Goal: Transaction & Acquisition: Book appointment/travel/reservation

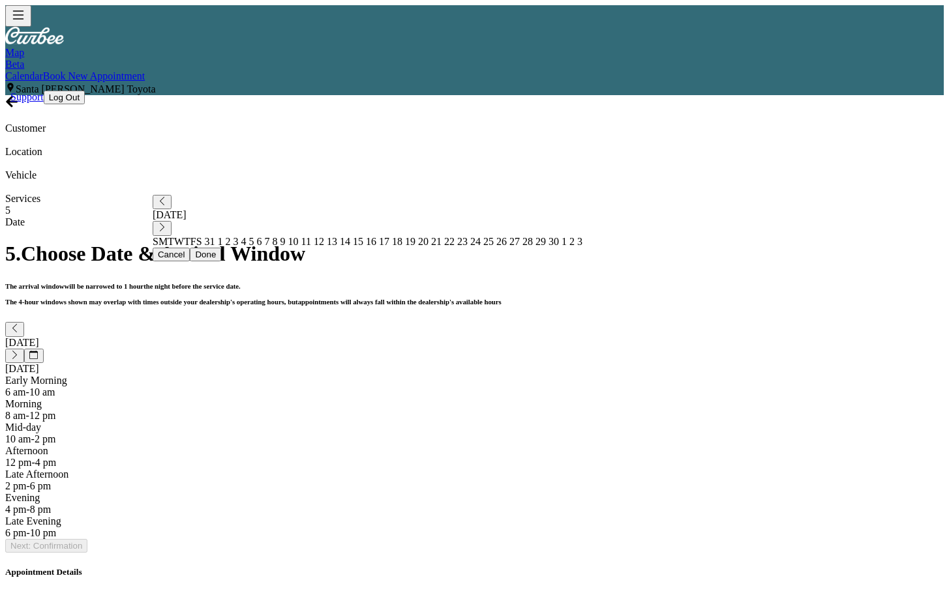
scroll to position [59, 0]
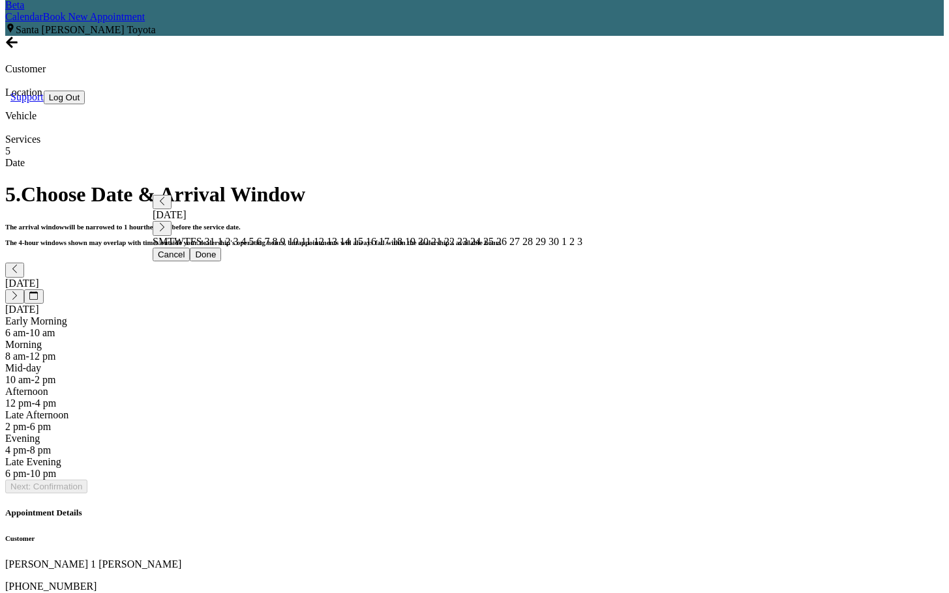
click at [498, 339] on div "Morning 8 am - 12 pm" at bounding box center [474, 350] width 938 height 23
click at [87, 494] on button "Next: Confirmation" at bounding box center [46, 487] width 82 height 14
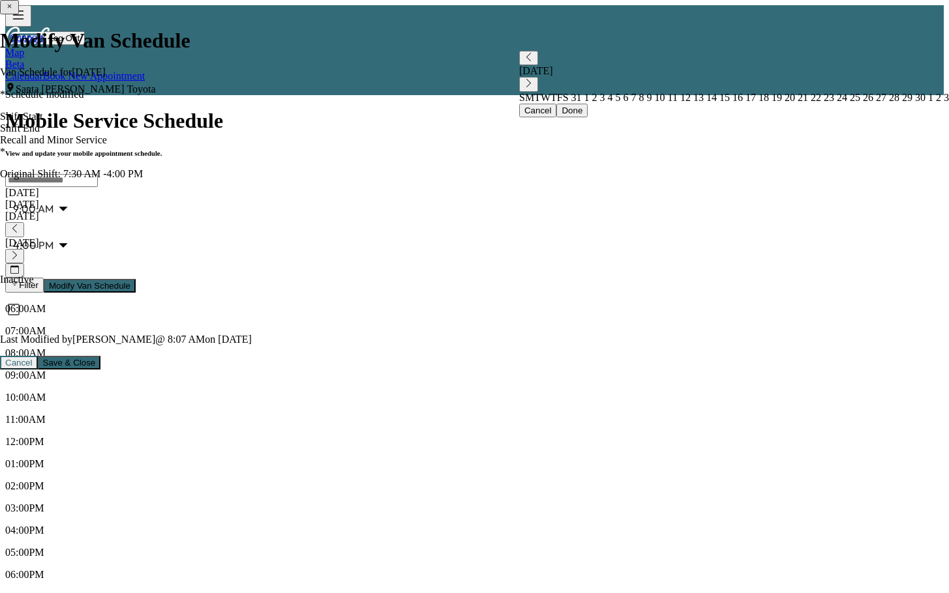
click at [145, 70] on link "Book New Appointment" at bounding box center [94, 75] width 102 height 11
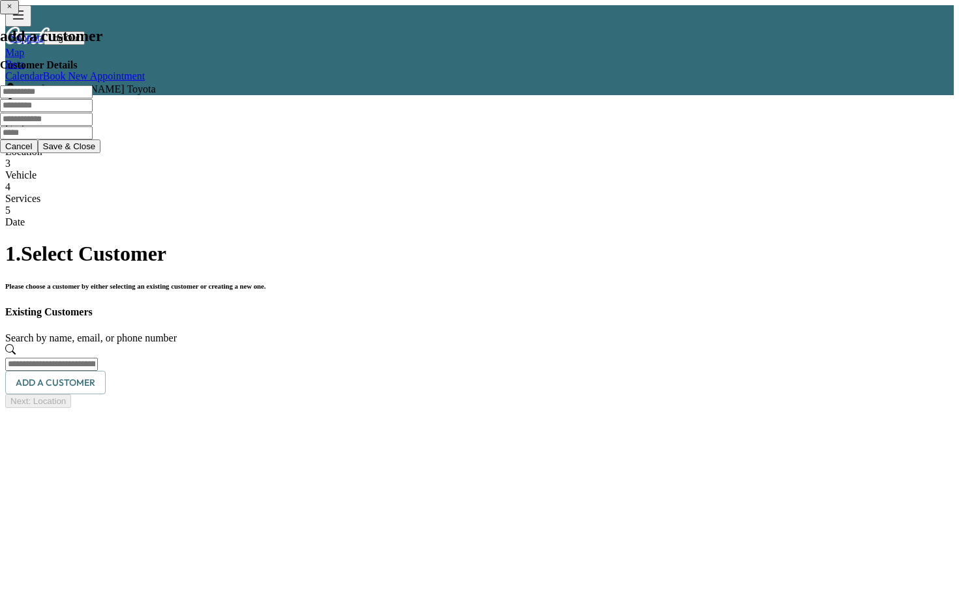
click at [98, 358] on input "text" at bounding box center [51, 364] width 93 height 13
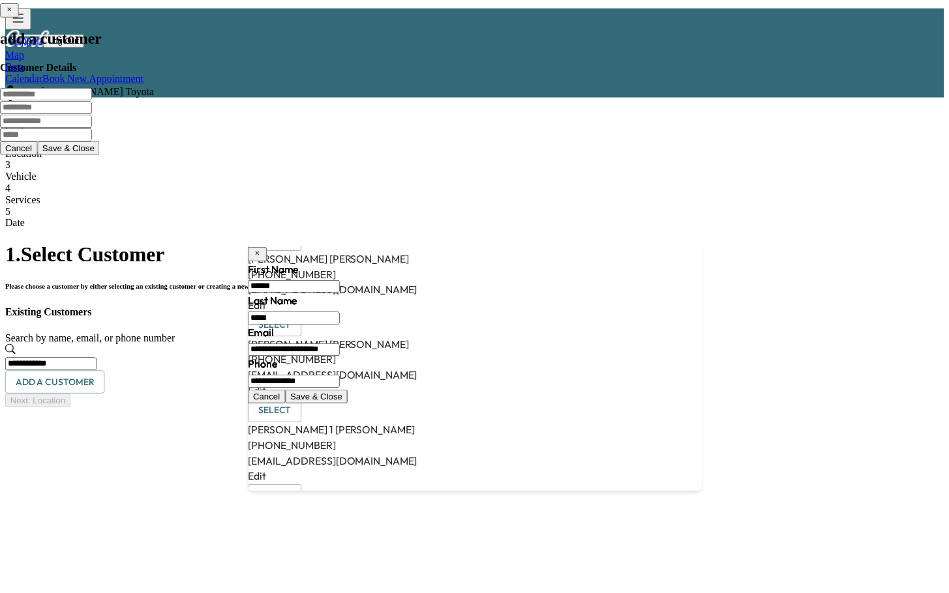
scroll to position [261, 0]
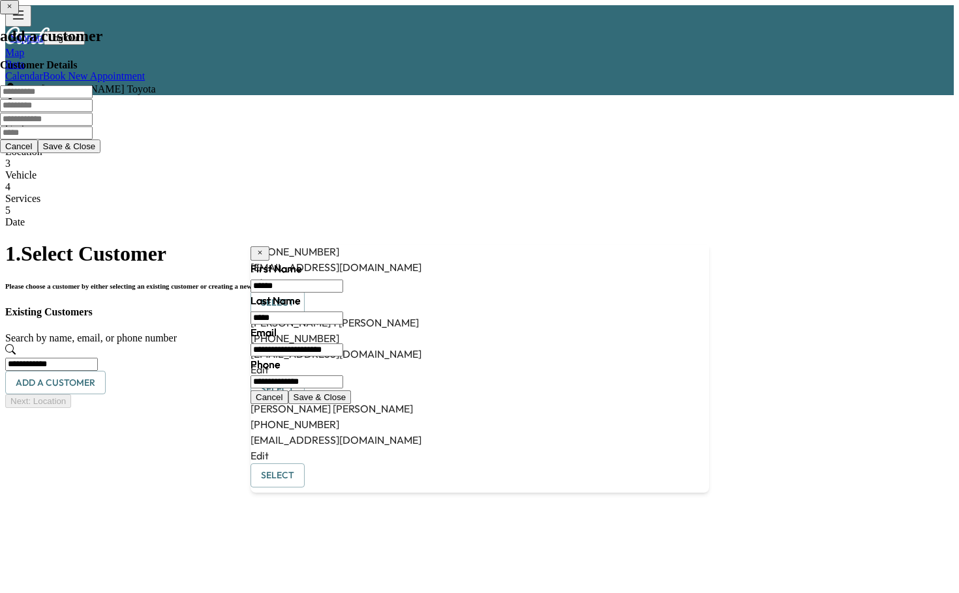
click at [305, 392] on button "Select" at bounding box center [277, 390] width 54 height 24
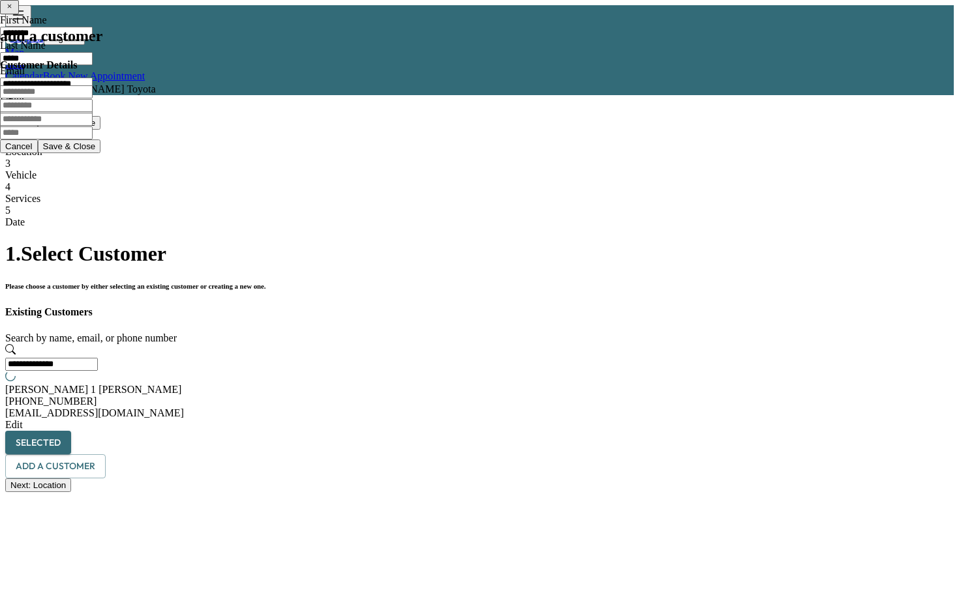
type input "**********"
click at [71, 431] on button "Selected" at bounding box center [38, 443] width 66 height 24
click at [71, 492] on button "Next: Location" at bounding box center [38, 486] width 66 height 14
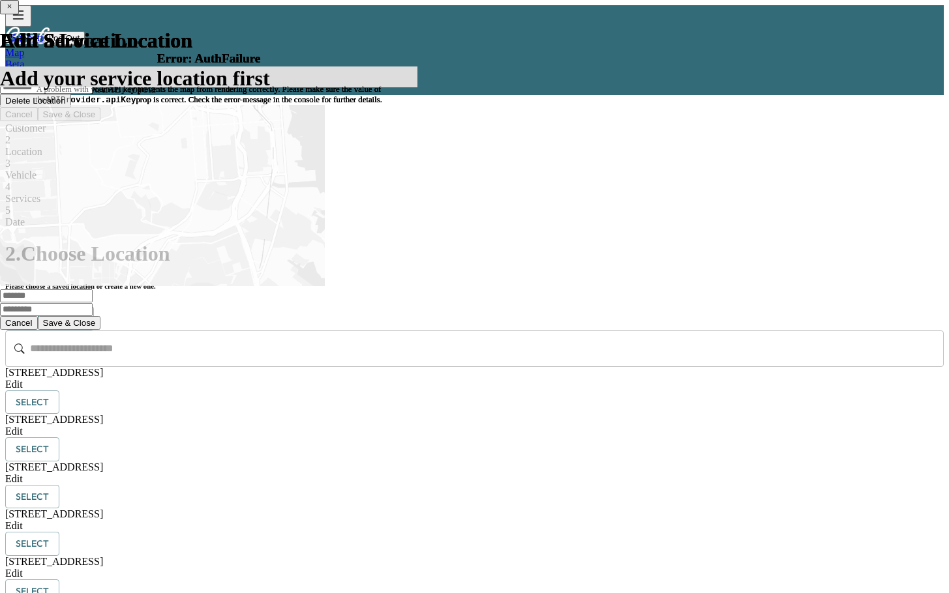
click at [59, 391] on button "Select" at bounding box center [32, 403] width 54 height 24
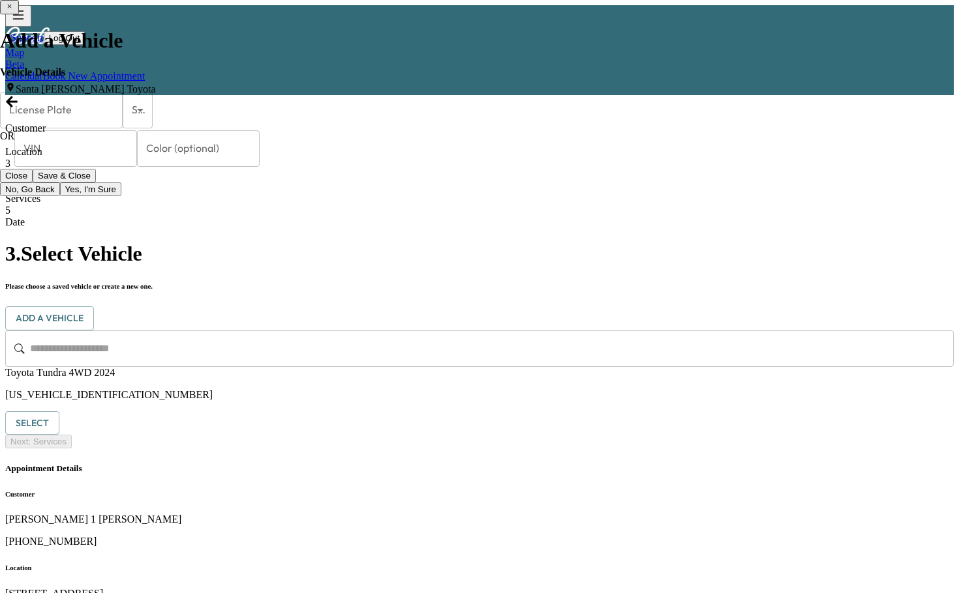
click at [59, 411] on button "Select" at bounding box center [32, 423] width 54 height 24
click at [72, 449] on button "Next: Services" at bounding box center [38, 442] width 67 height 14
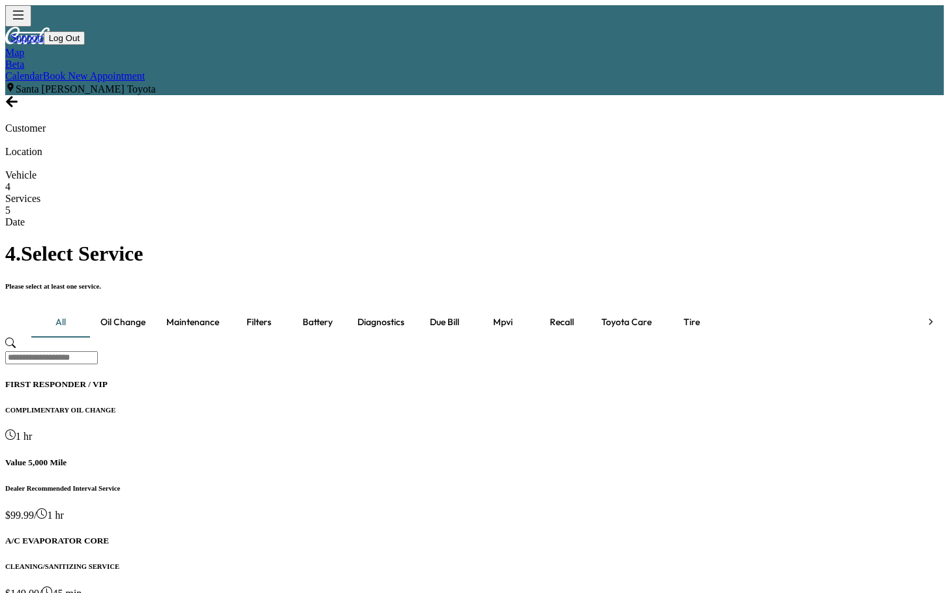
click at [98, 351] on input "text" at bounding box center [51, 357] width 93 height 13
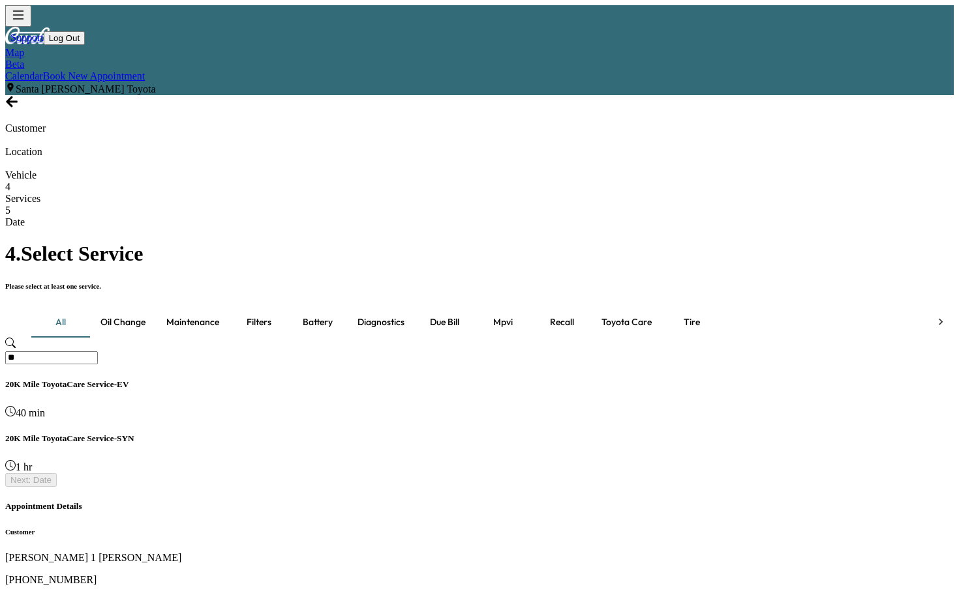
type input "**"
click at [276, 434] on h5 "20K Mile ToyotaCare Service-SYN" at bounding box center [479, 439] width 948 height 10
drag, startPoint x: 411, startPoint y: 442, endPoint x: 518, endPoint y: 513, distance: 128.6
click at [412, 445] on div "4 . Select Service Please select at least one service. all Oil change Maintenan…" at bounding box center [479, 364] width 948 height 245
click at [57, 487] on button "Next: Date" at bounding box center [31, 480] width 52 height 14
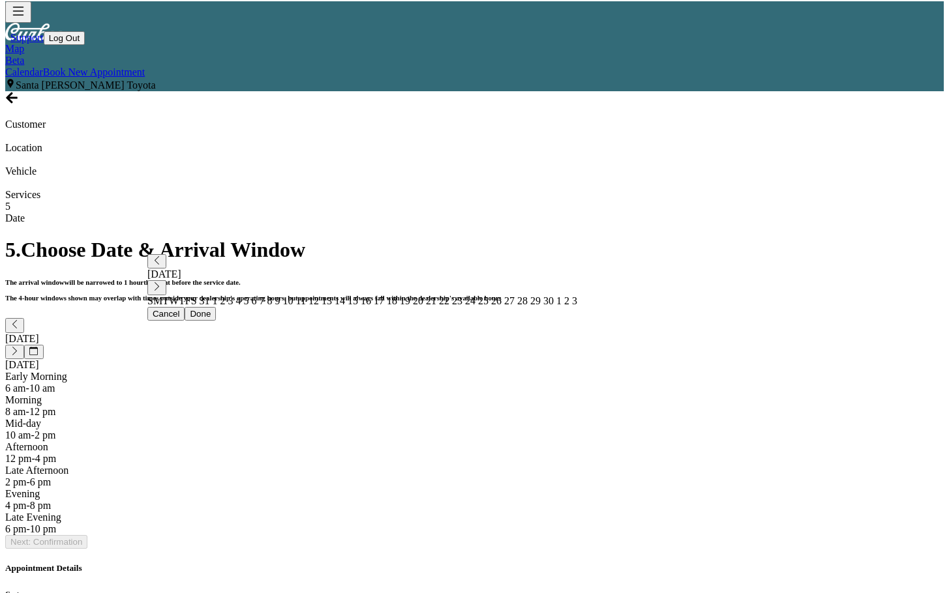
scroll to position [59, 0]
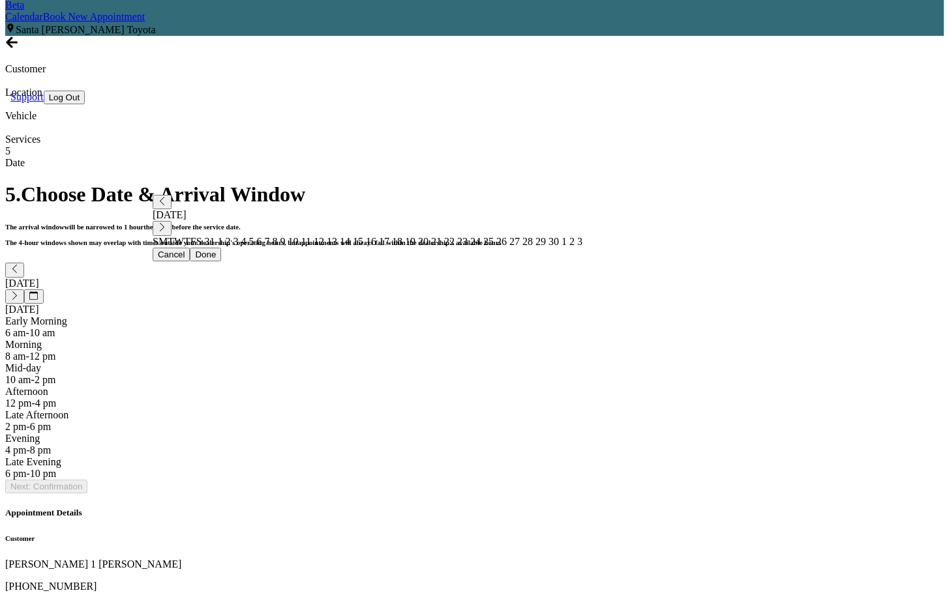
click at [19, 291] on icon "button" at bounding box center [14, 295] width 8 height 8
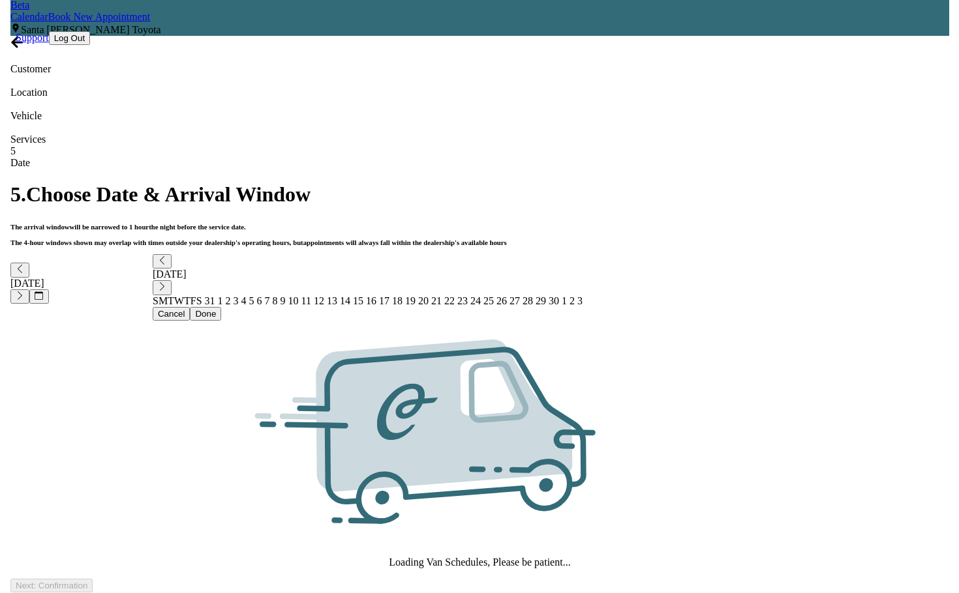
scroll to position [0, 0]
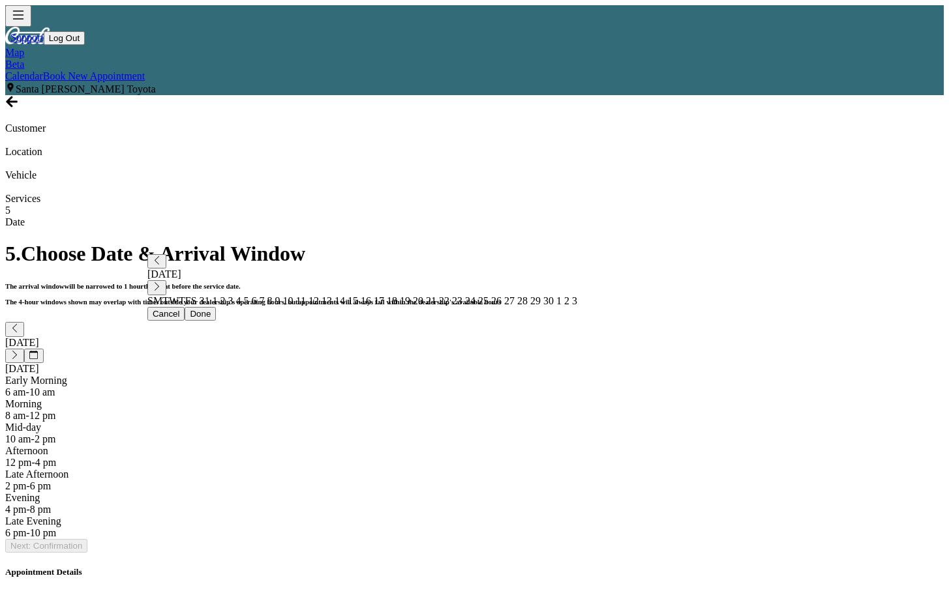
click at [19, 351] on icon "button" at bounding box center [14, 355] width 8 height 8
click at [473, 410] on div "8 am - 12 pm" at bounding box center [474, 416] width 938 height 12
click at [87, 553] on button "Next: Confirmation" at bounding box center [46, 546] width 82 height 14
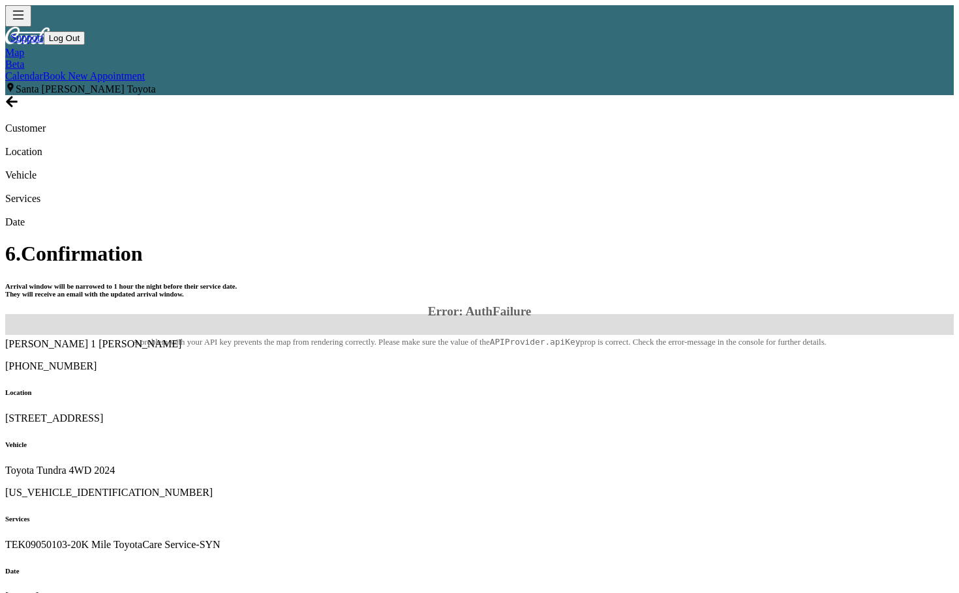
click at [438, 314] on div "Error: AuthFailure A problem with your API key prevents the map from rendering …" at bounding box center [479, 324] width 948 height 21
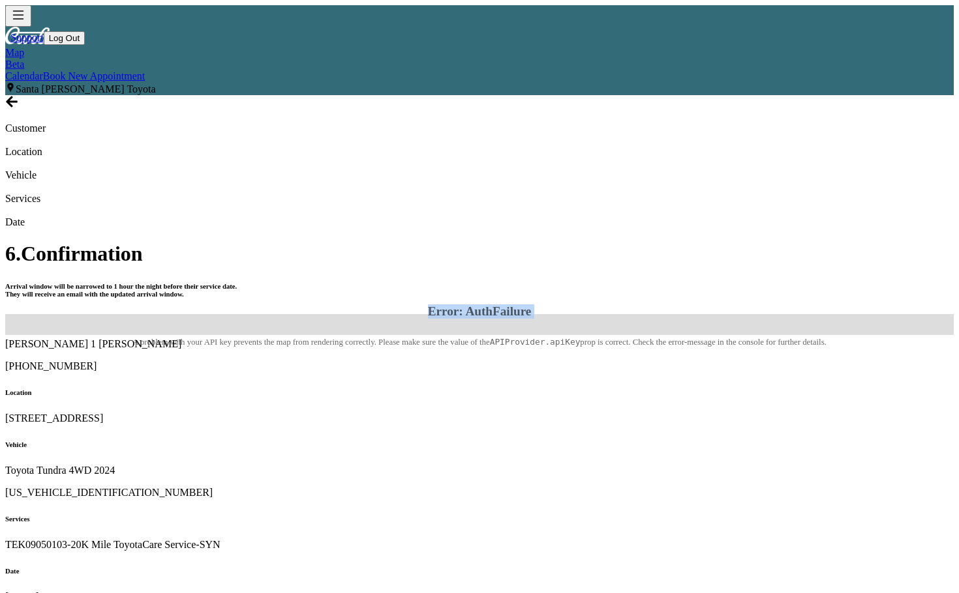
click at [438, 314] on div "Error: AuthFailure A problem with your API key prevents the map from rendering …" at bounding box center [479, 324] width 948 height 21
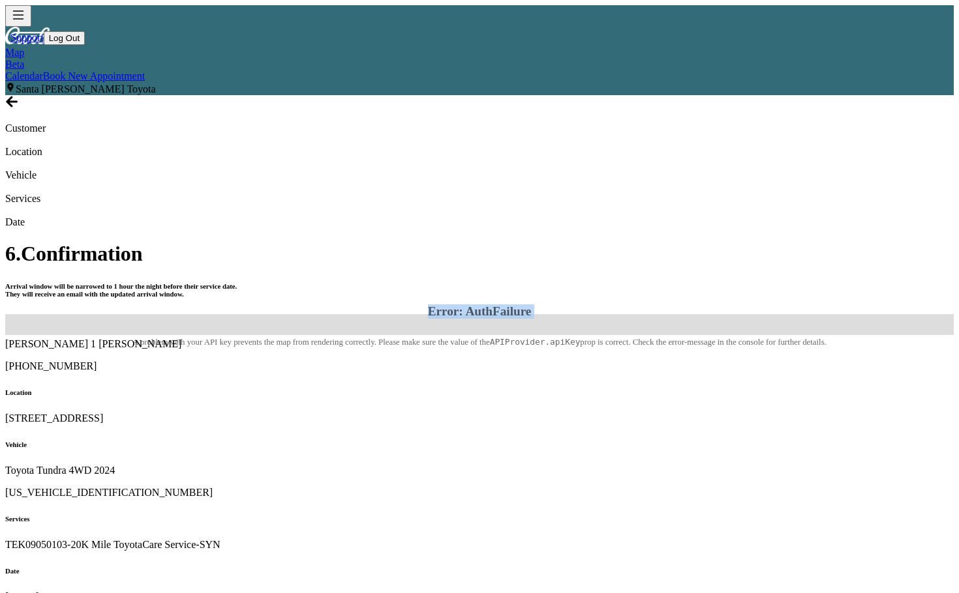
click at [438, 314] on div "Error: AuthFailure A problem with your API key prevents the map from rendering …" at bounding box center [479, 324] width 948 height 21
click at [25, 7] on div "Support Log Out Map Beta Calendar Book New Appointment Santa [PERSON_NAME] Toyo…" at bounding box center [479, 50] width 948 height 90
click at [26, 13] on icon "button" at bounding box center [18, 15] width 16 height 16
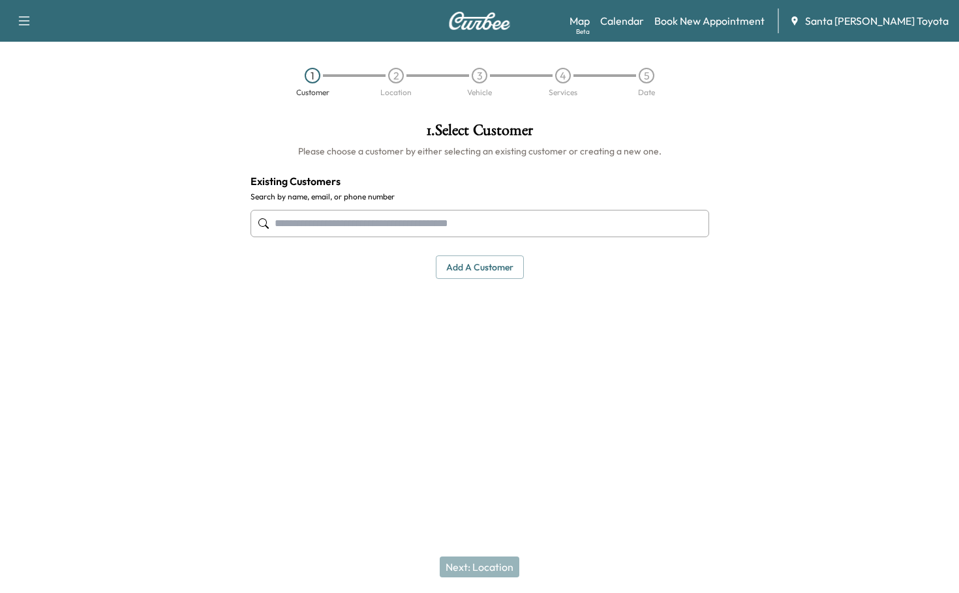
click at [20, 19] on icon "button" at bounding box center [24, 21] width 16 height 16
click at [271, 117] on div "1 . Select Customer Please choose a customer by either selecting an existing cu…" at bounding box center [479, 200] width 479 height 177
click at [735, 19] on link "Book New Appointment" at bounding box center [709, 21] width 110 height 16
click at [453, 228] on input "text" at bounding box center [479, 223] width 458 height 27
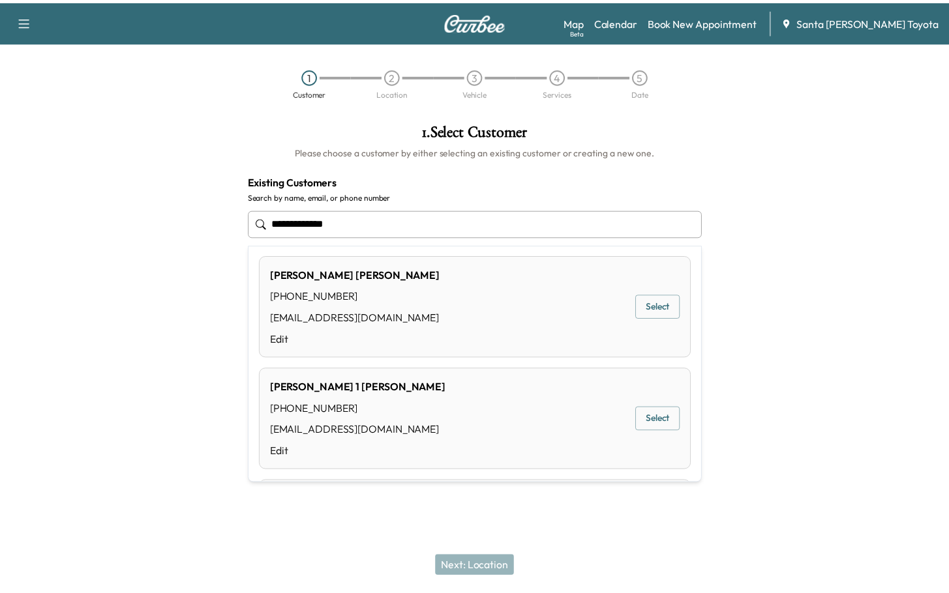
scroll to position [261, 0]
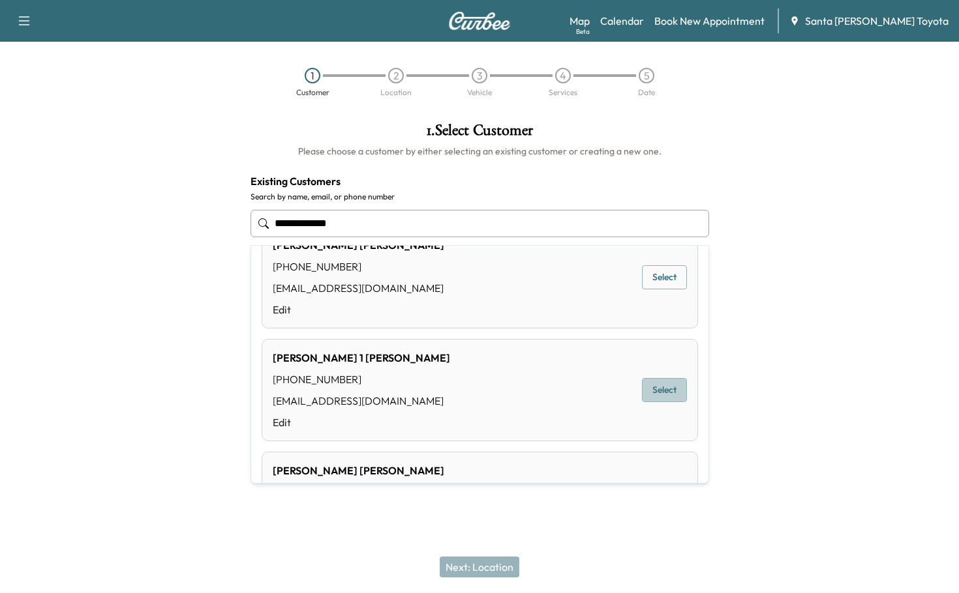
click at [646, 388] on button "Select" at bounding box center [664, 390] width 45 height 24
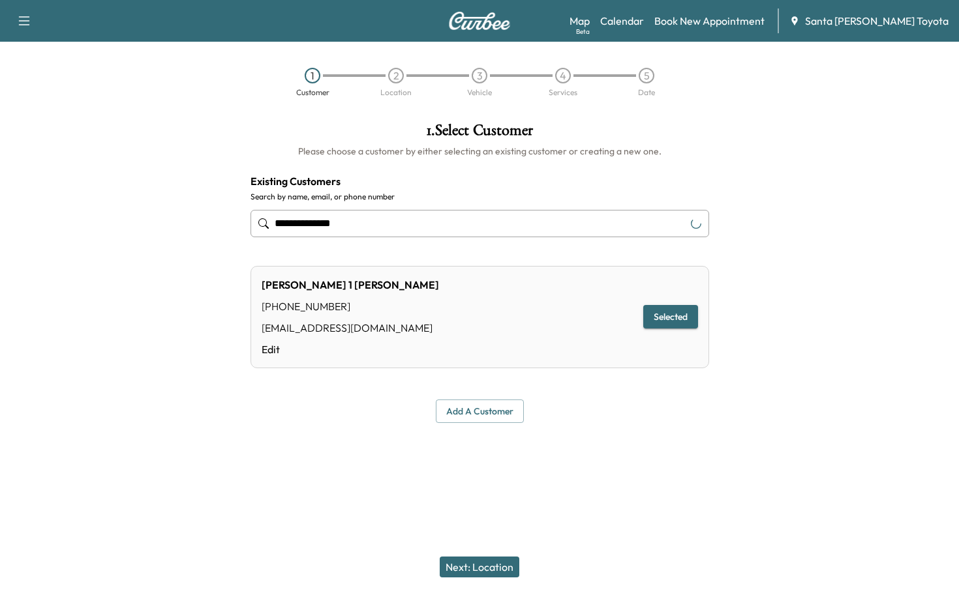
type input "**********"
click at [486, 570] on button "Next: Location" at bounding box center [479, 567] width 80 height 21
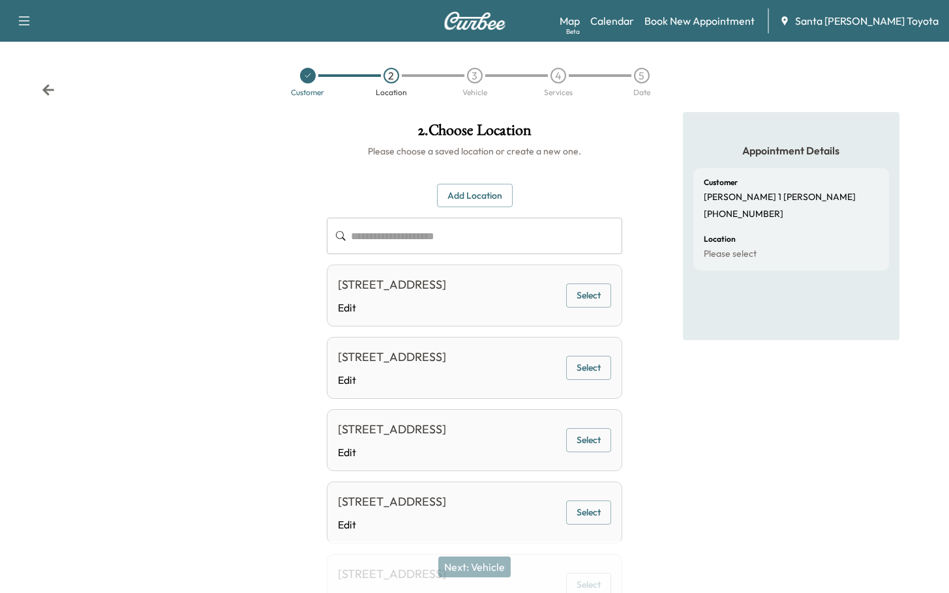
click at [589, 308] on button "Select" at bounding box center [588, 296] width 45 height 24
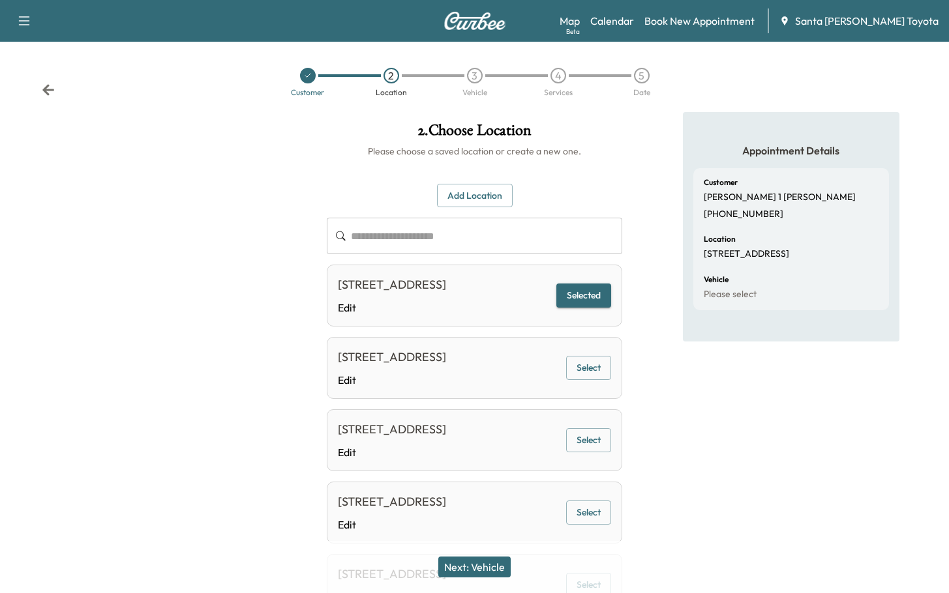
click at [482, 571] on button "Next: Vehicle" at bounding box center [474, 567] width 72 height 21
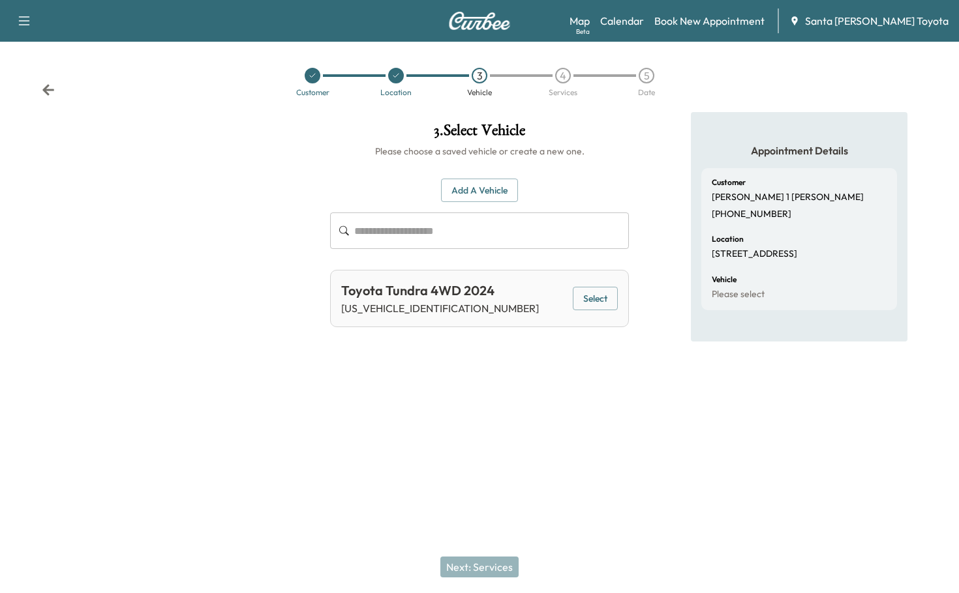
click at [591, 299] on button "Select" at bounding box center [595, 299] width 45 height 24
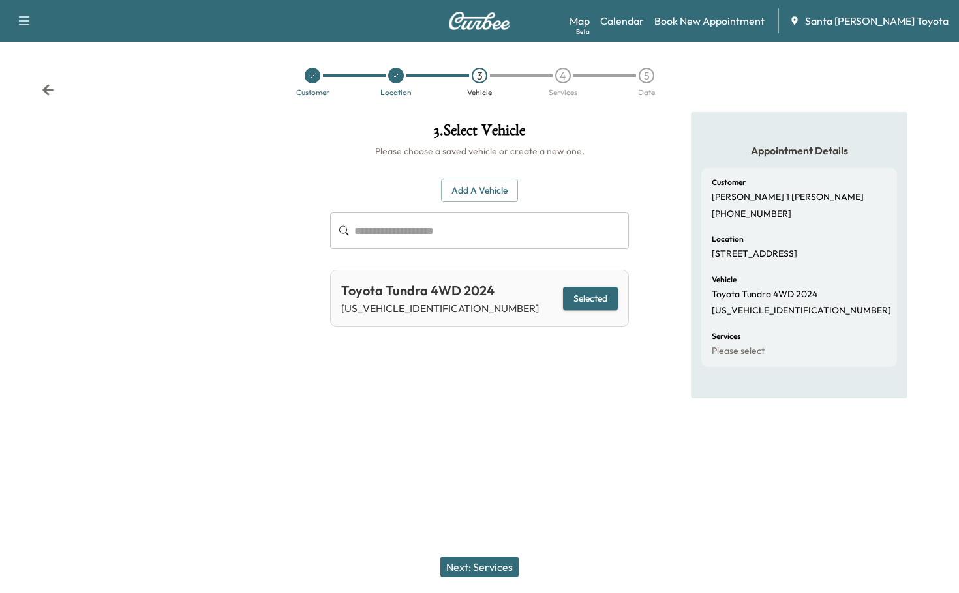
click at [482, 558] on button "Next: Services" at bounding box center [479, 567] width 78 height 21
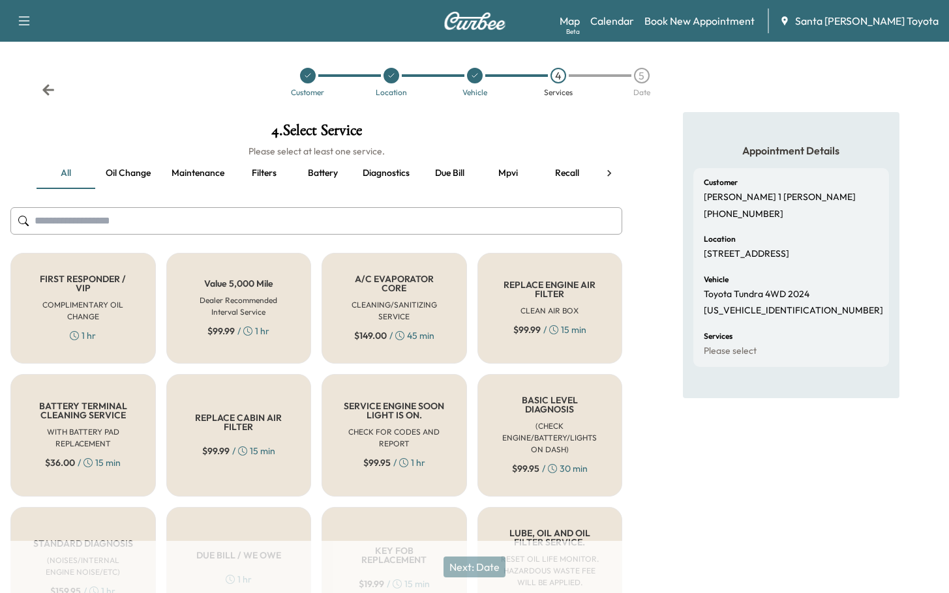
click at [344, 225] on input "text" at bounding box center [316, 220] width 612 height 27
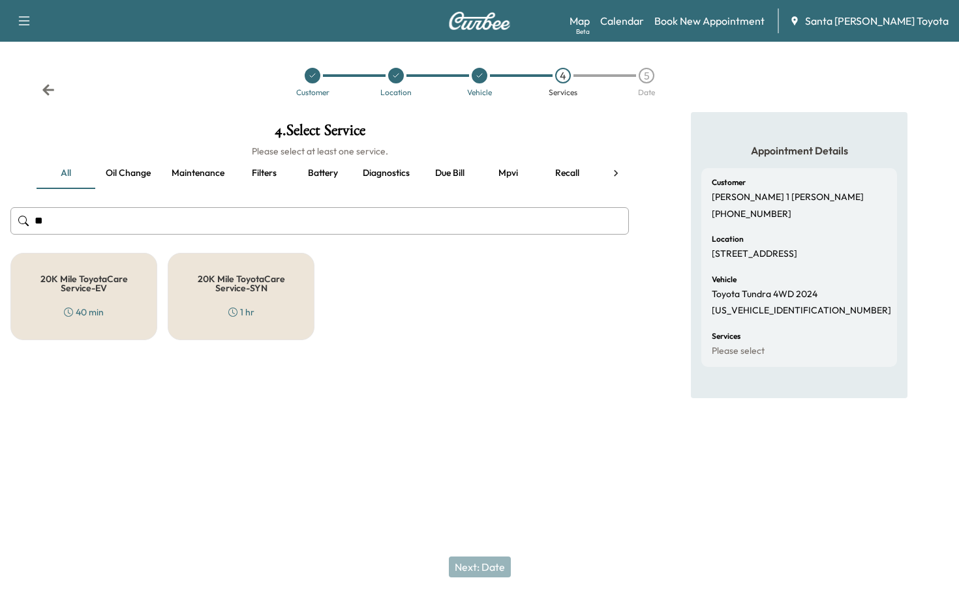
type input "**"
click at [240, 311] on div "1 hr" at bounding box center [241, 312] width 26 height 13
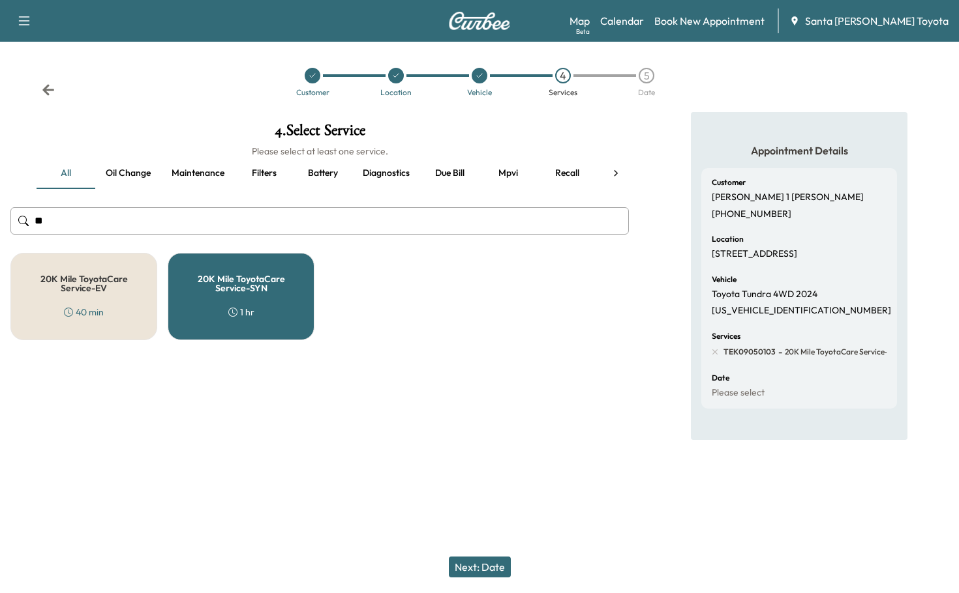
click at [469, 565] on button "Next: Date" at bounding box center [480, 567] width 62 height 21
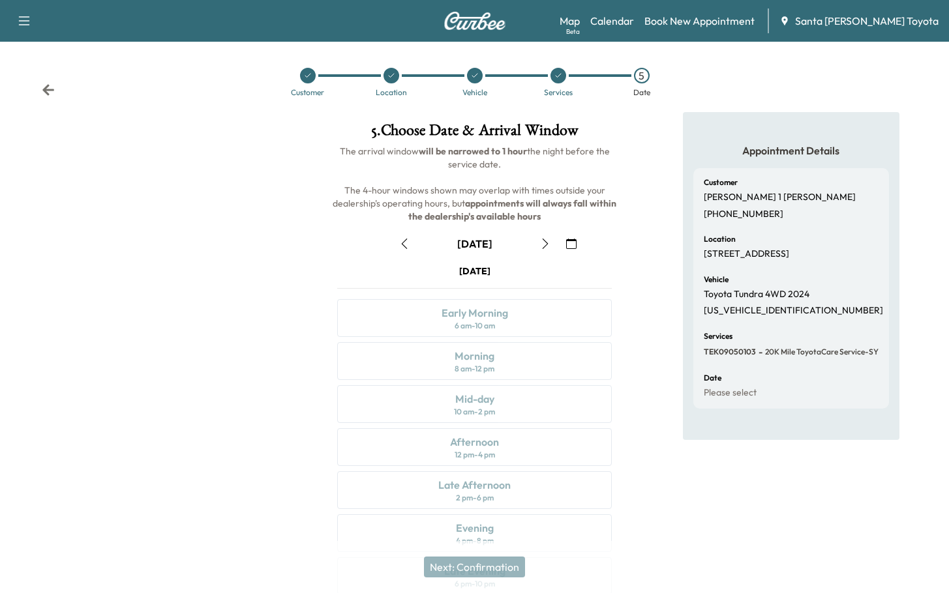
click at [546, 241] on icon "button" at bounding box center [545, 244] width 10 height 10
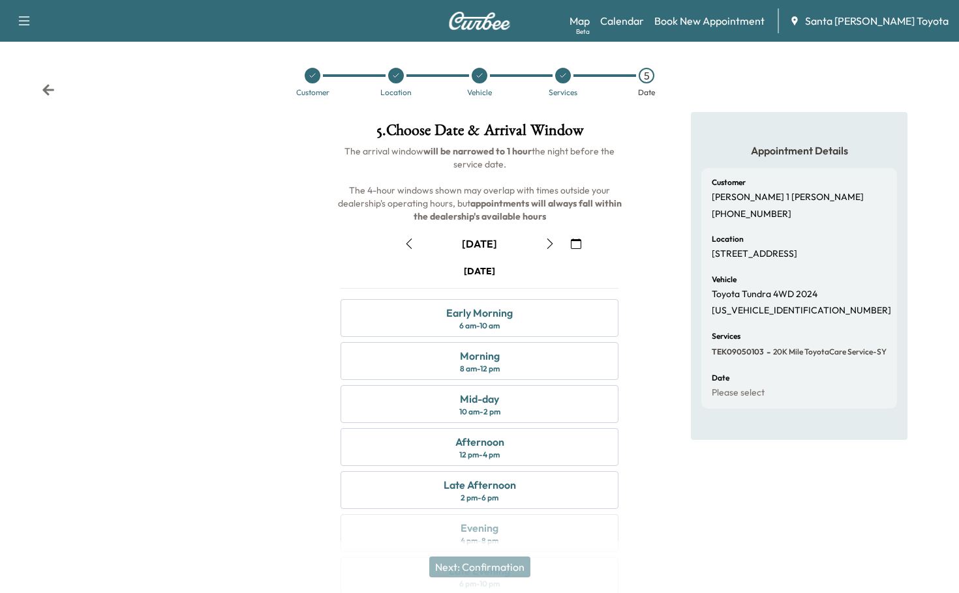
click at [546, 241] on icon "button" at bounding box center [549, 244] width 10 height 10
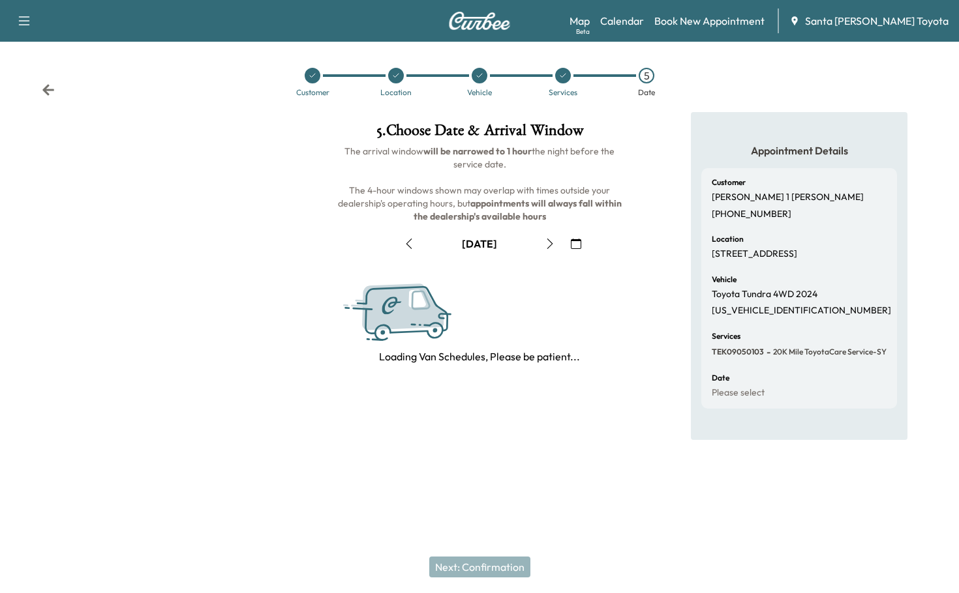
click at [546, 241] on icon "button" at bounding box center [549, 244] width 10 height 10
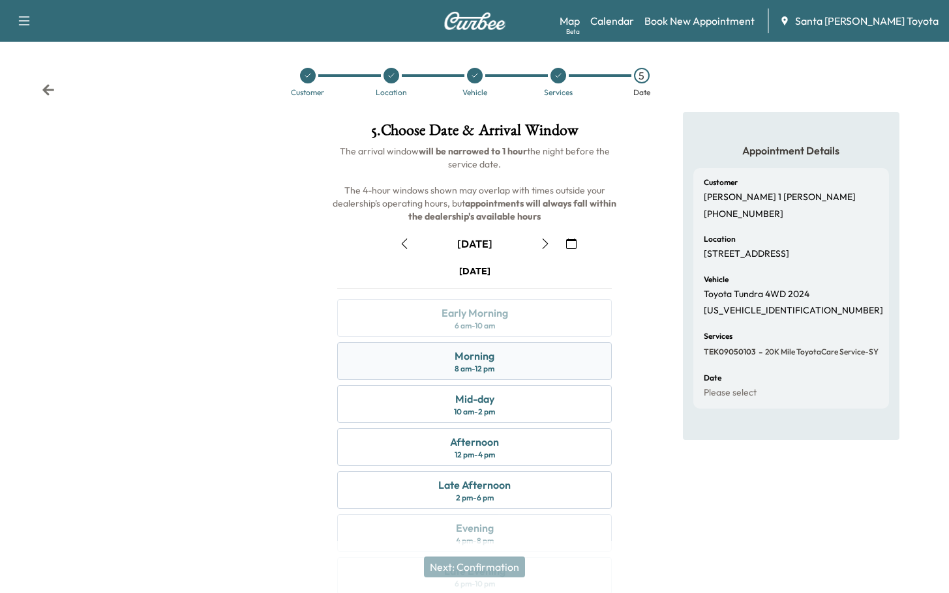
click at [514, 358] on div "Morning 8 am - 12 pm" at bounding box center [474, 361] width 275 height 38
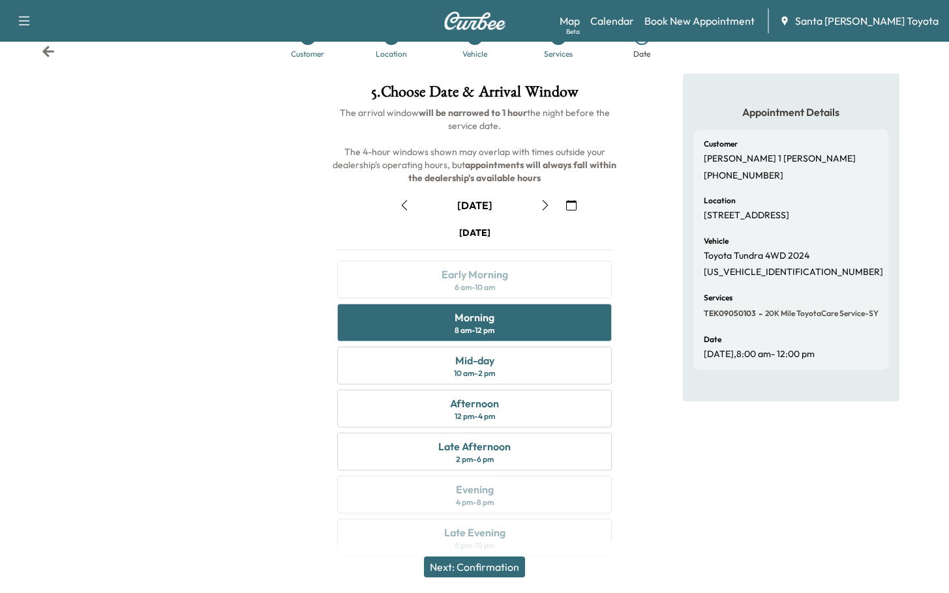
scroll to position [59, 0]
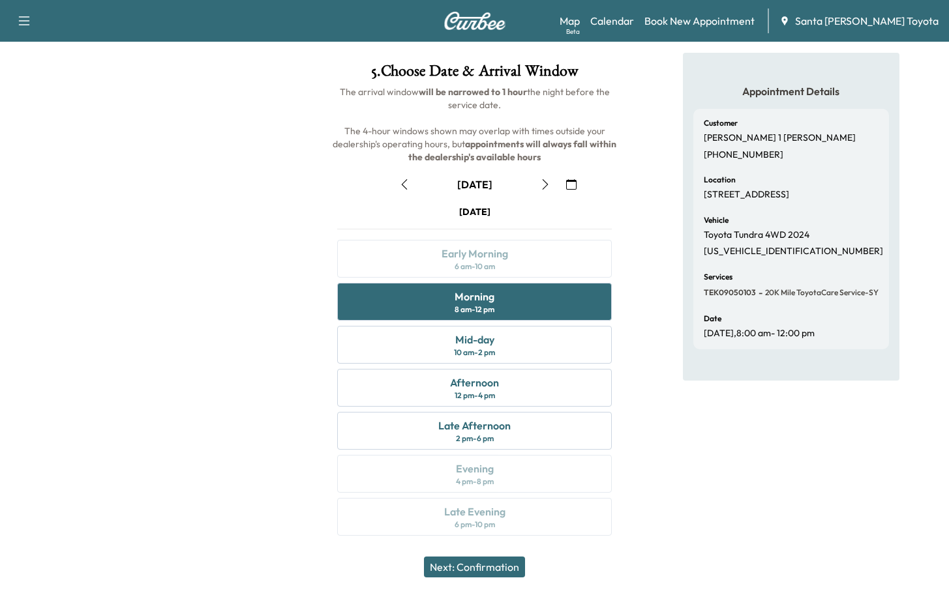
click at [496, 567] on button "Next: Confirmation" at bounding box center [474, 567] width 101 height 21
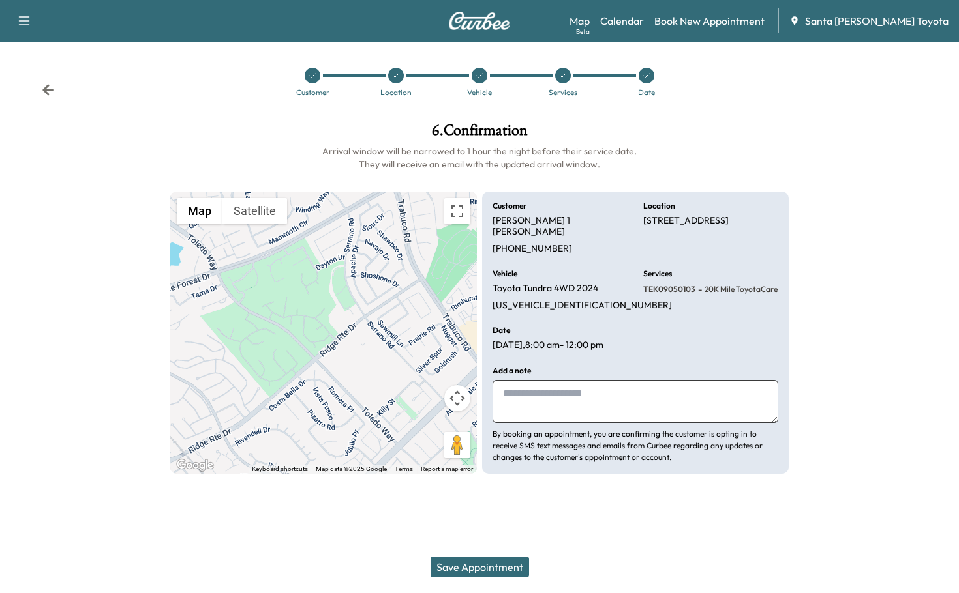
click at [496, 571] on button "Save Appointment" at bounding box center [479, 567] width 98 height 21
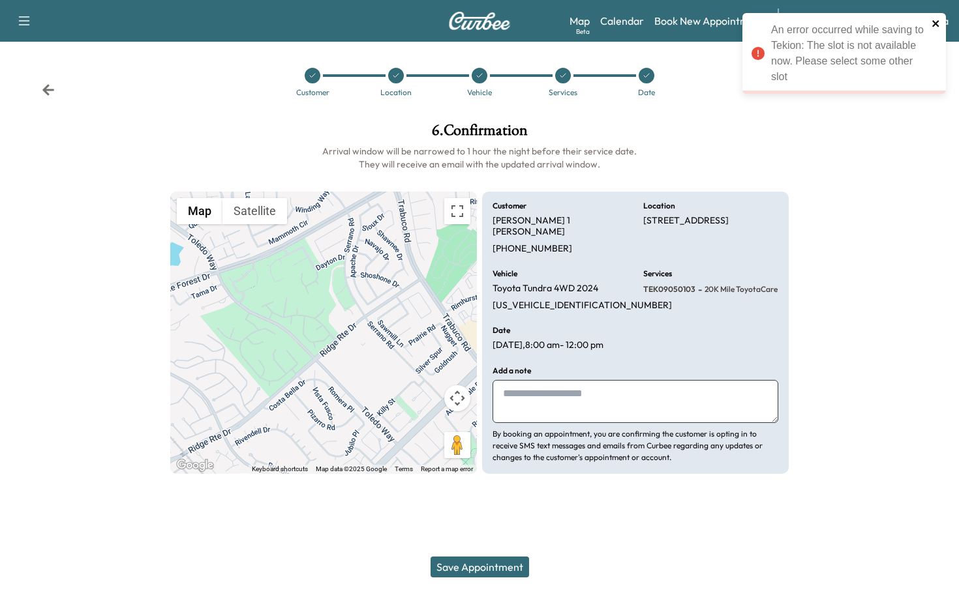
click at [932, 26] on icon "close" at bounding box center [935, 23] width 9 height 10
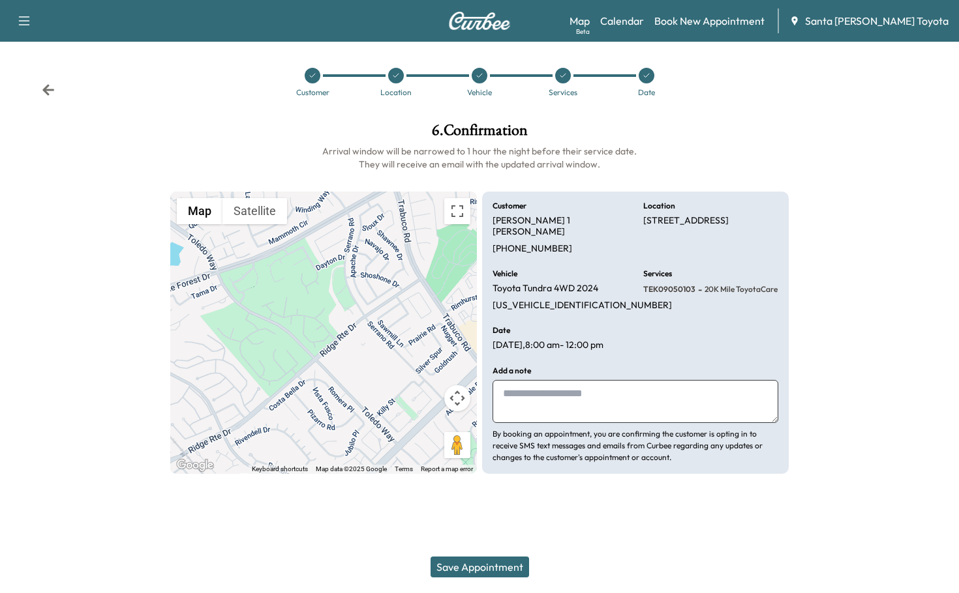
click at [882, 207] on div at bounding box center [879, 298] width 160 height 372
click at [644, 20] on link "Calendar" at bounding box center [622, 21] width 44 height 16
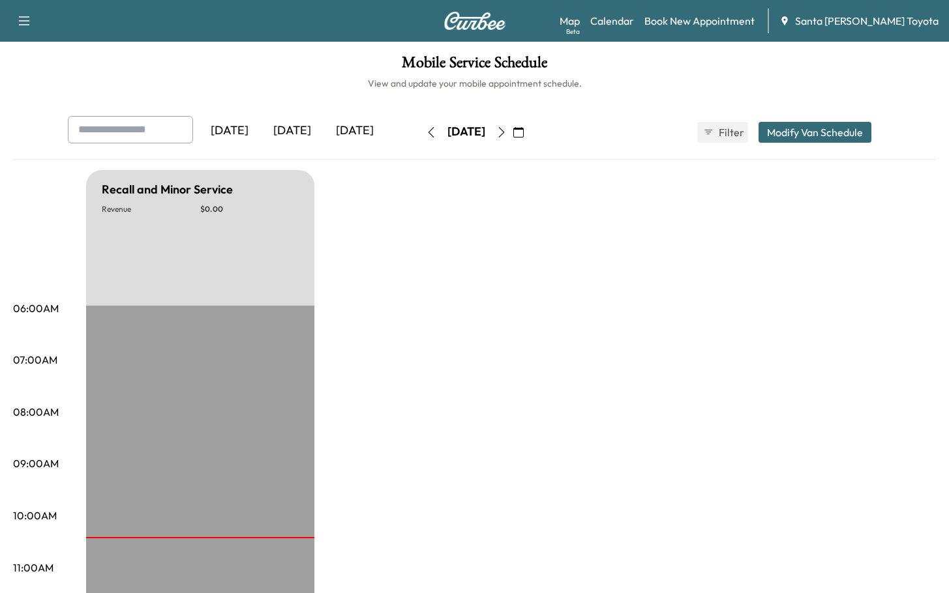
click at [507, 134] on icon "button" at bounding box center [501, 132] width 10 height 10
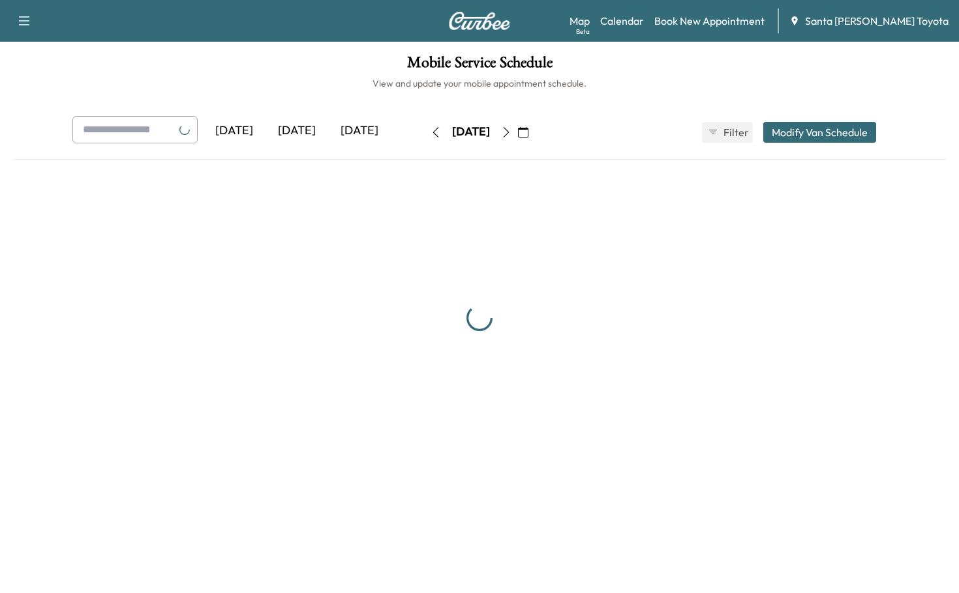
click at [511, 134] on icon "button" at bounding box center [506, 132] width 10 height 10
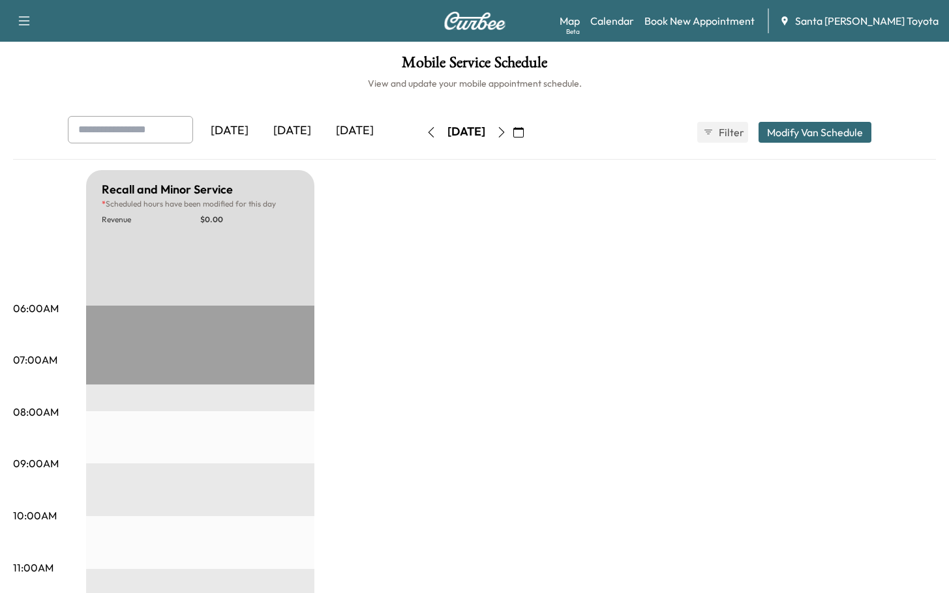
click at [507, 134] on icon "button" at bounding box center [501, 132] width 10 height 10
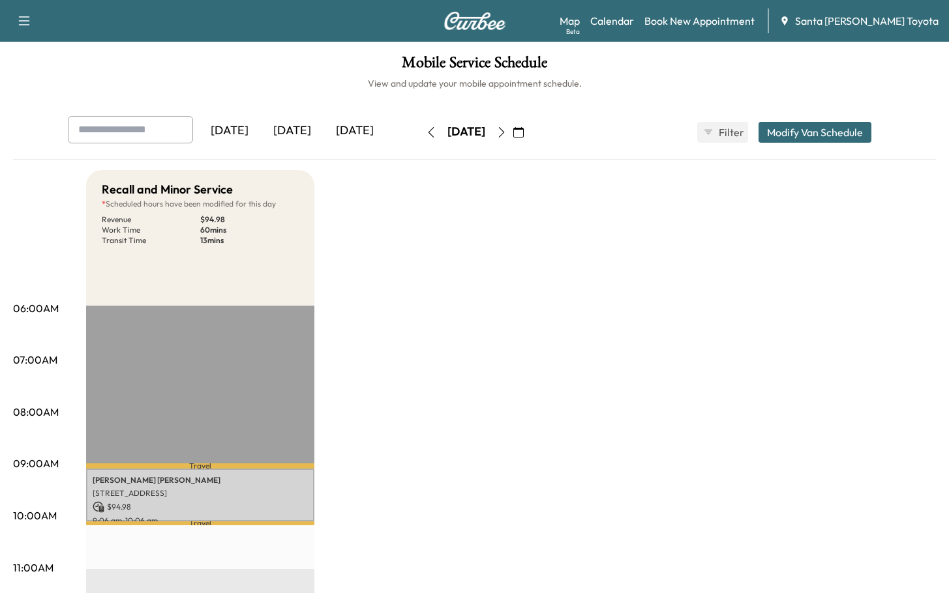
drag, startPoint x: 463, startPoint y: 350, endPoint x: 464, endPoint y: 341, distance: 9.2
click at [258, 89] on h6 "View and update your mobile appointment schedule." at bounding box center [474, 83] width 923 height 13
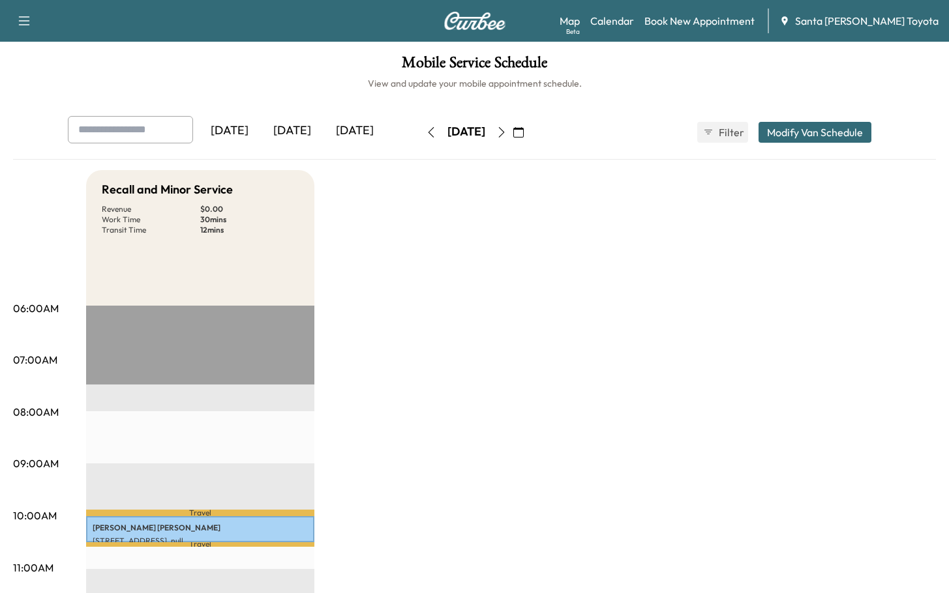
click at [507, 132] on icon "button" at bounding box center [501, 132] width 10 height 10
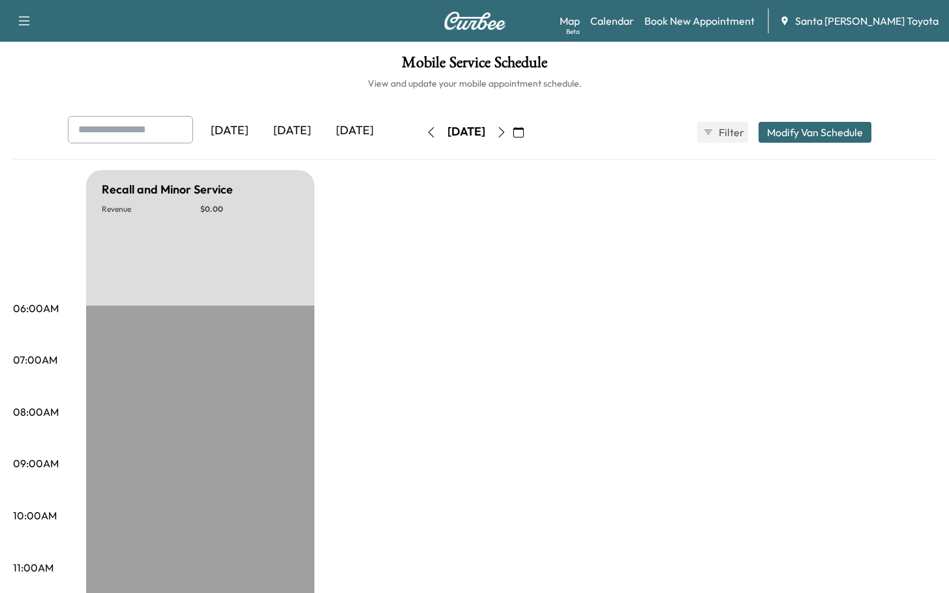
click at [513, 132] on button "button" at bounding box center [501, 132] width 22 height 21
click at [524, 132] on icon "button" at bounding box center [518, 132] width 10 height 10
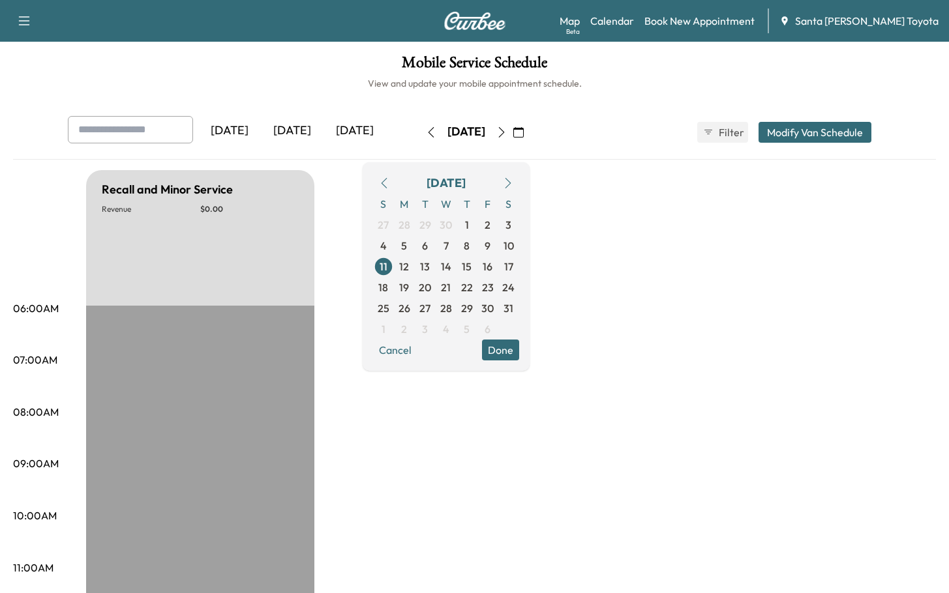
click at [513, 188] on icon "button" at bounding box center [508, 183] width 10 height 10
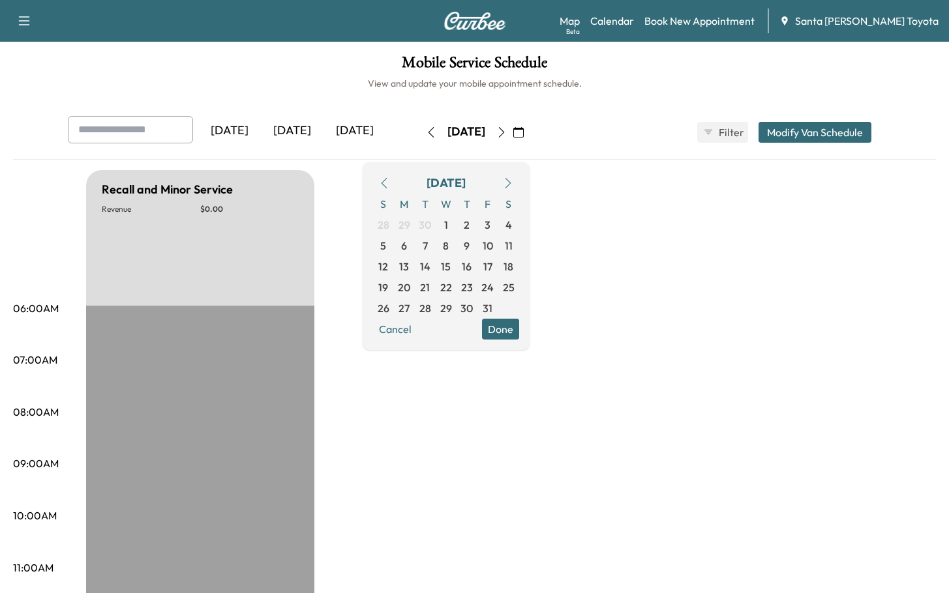
click at [389, 185] on icon "button" at bounding box center [384, 183] width 10 height 10
drag, startPoint x: 446, startPoint y: 290, endPoint x: 466, endPoint y: 289, distance: 19.6
click at [466, 289] on div "S M T W T F S 31 1 2 3 4 5 6 7 8 9 10 11 12 13 14 15 16 17 18 19 20 21 22 23 24…" at bounding box center [446, 256] width 146 height 125
click at [452, 289] on span "24" at bounding box center [445, 288] width 12 height 16
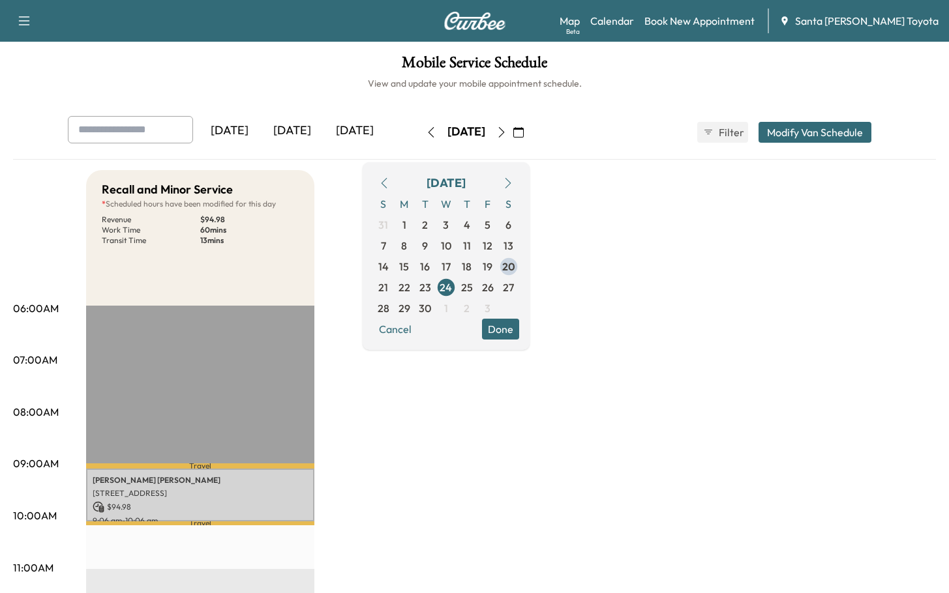
click at [747, 110] on div "Mobile Service Schedule View and update your mobile appointment schedule. Yeste…" at bounding box center [474, 602] width 949 height 1120
click at [705, 23] on link "Book New Appointment" at bounding box center [699, 21] width 110 height 16
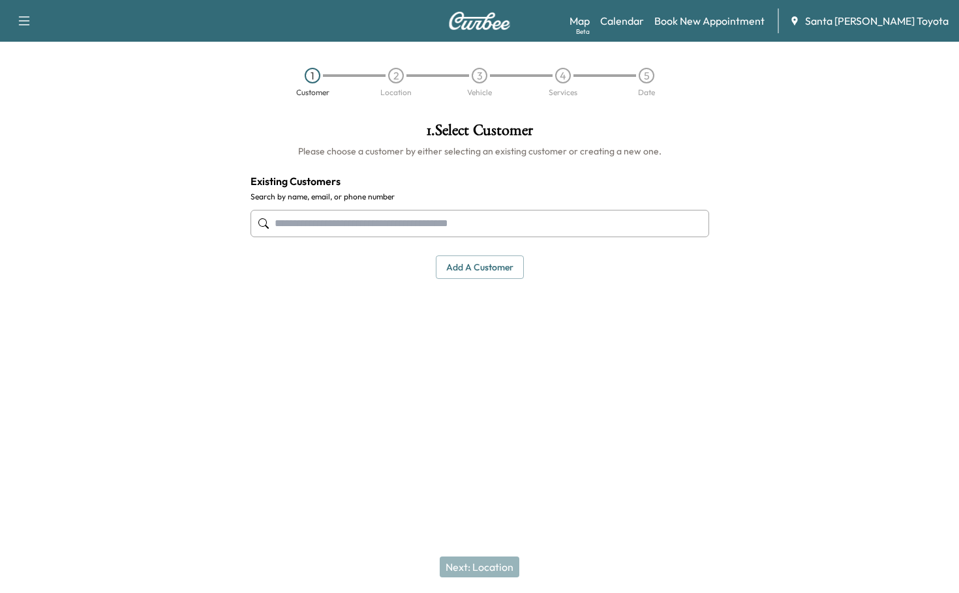
click at [543, 238] on div at bounding box center [479, 223] width 458 height 43
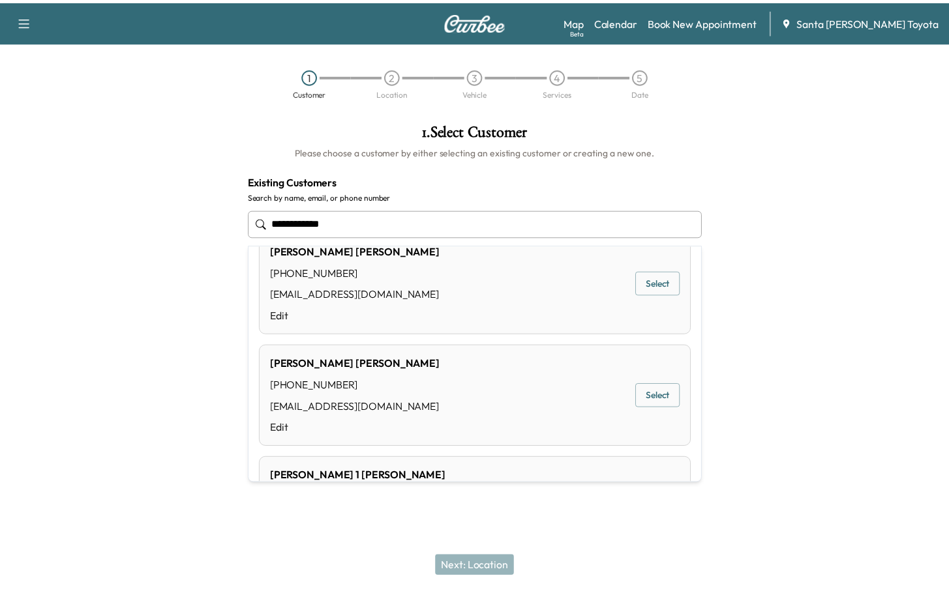
scroll to position [326, 0]
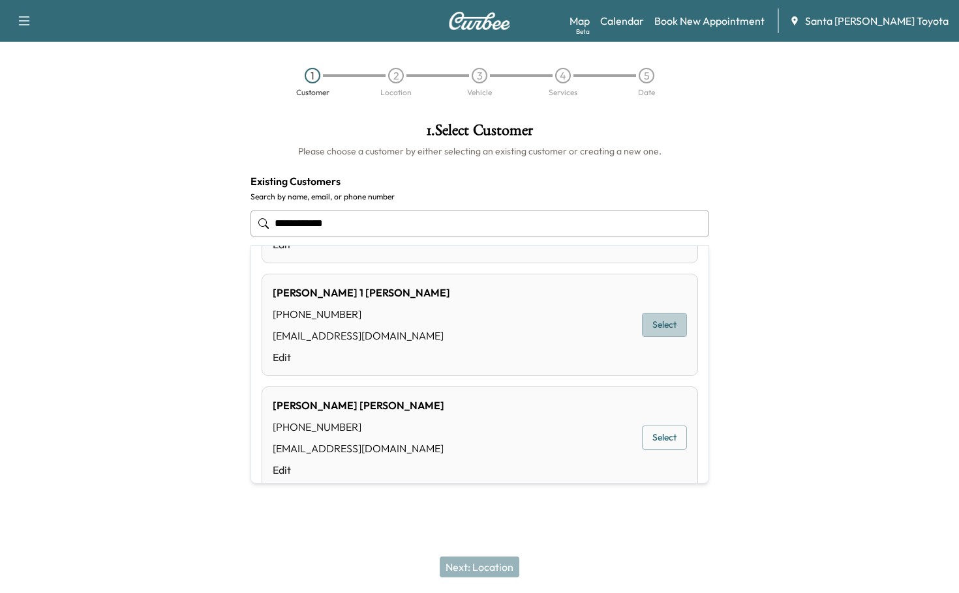
click at [642, 332] on button "Select" at bounding box center [664, 325] width 45 height 24
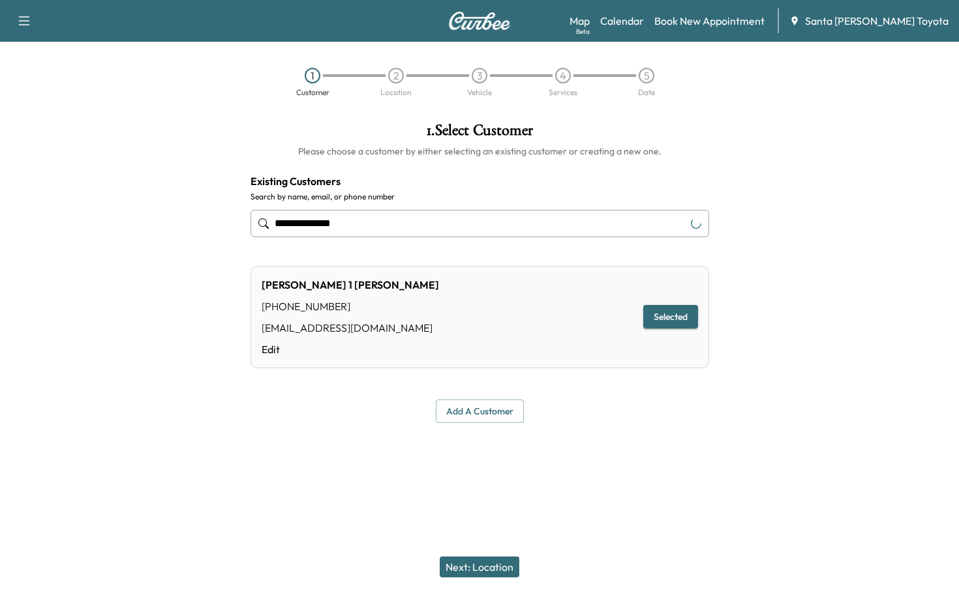
type input "**********"
click at [486, 559] on button "Next: Location" at bounding box center [479, 567] width 80 height 21
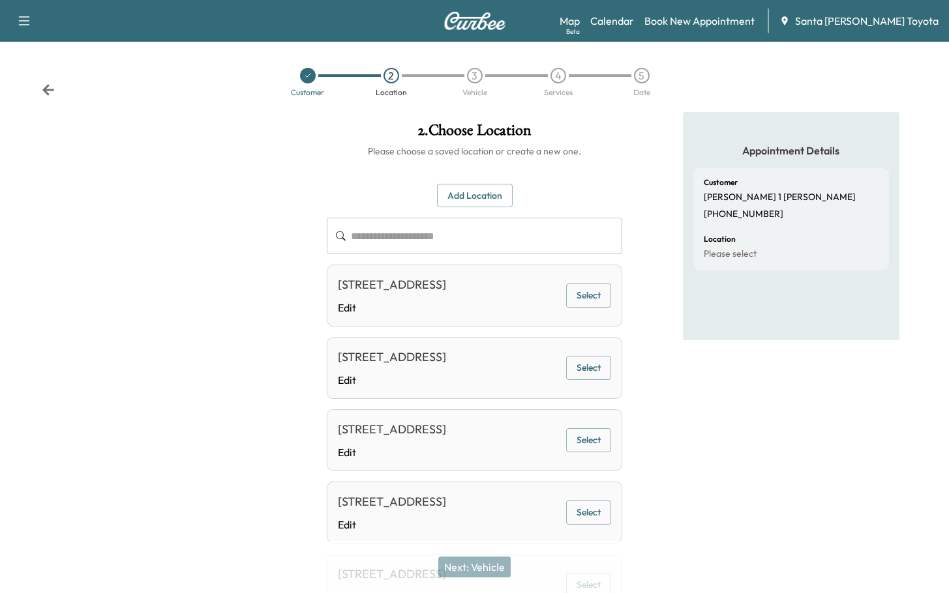
click at [606, 308] on button "Select" at bounding box center [588, 296] width 45 height 24
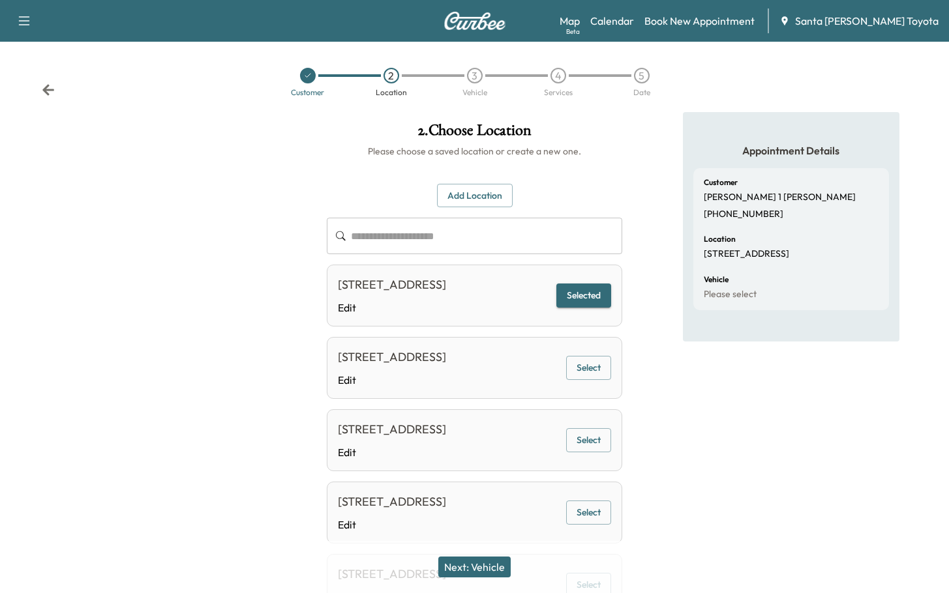
click at [495, 580] on div "Next: Vehicle" at bounding box center [474, 567] width 949 height 52
click at [502, 566] on button "Next: Vehicle" at bounding box center [474, 567] width 72 height 21
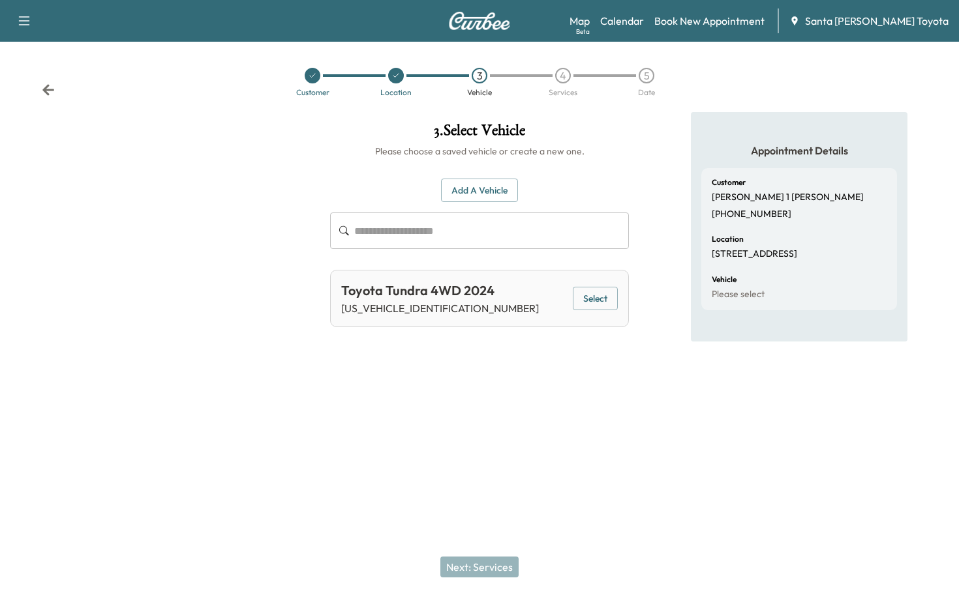
click at [597, 287] on button "Select" at bounding box center [595, 299] width 45 height 24
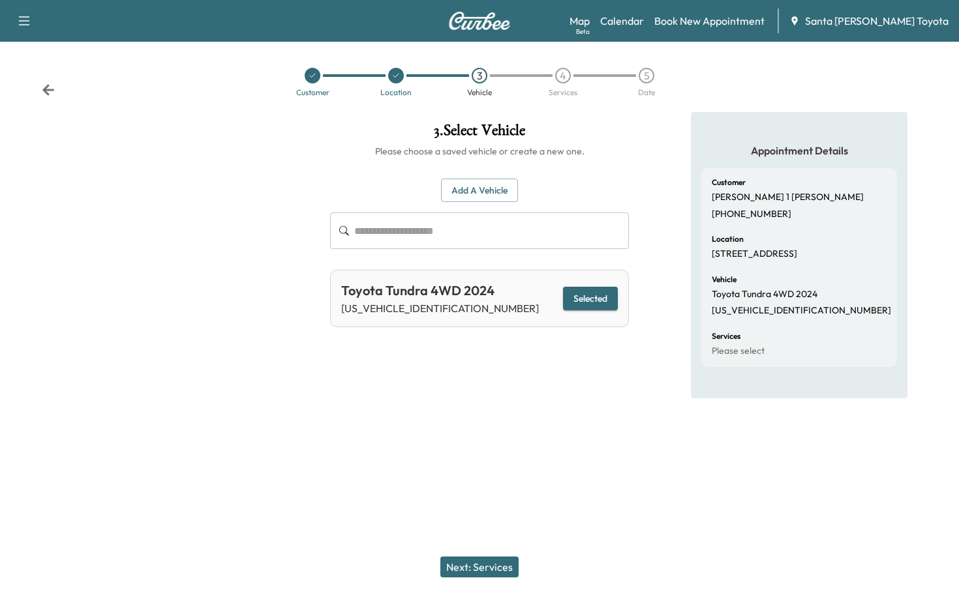
click at [484, 568] on button "Next: Services" at bounding box center [479, 567] width 78 height 21
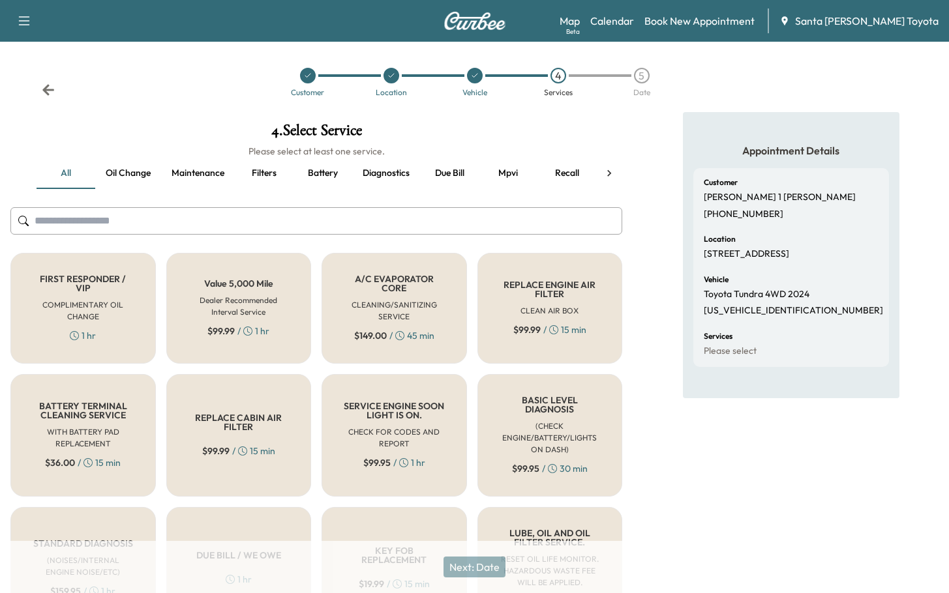
click at [484, 225] on input "text" at bounding box center [316, 220] width 612 height 27
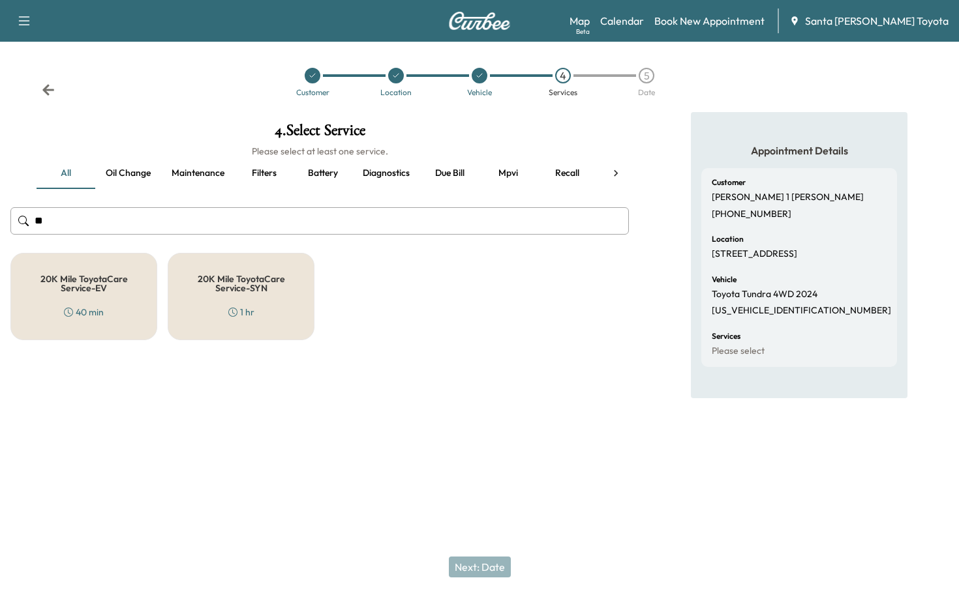
type input "**"
click at [255, 291] on h5 "20K Mile ToyotaCare Service-SYN" at bounding box center [241, 284] width 104 height 18
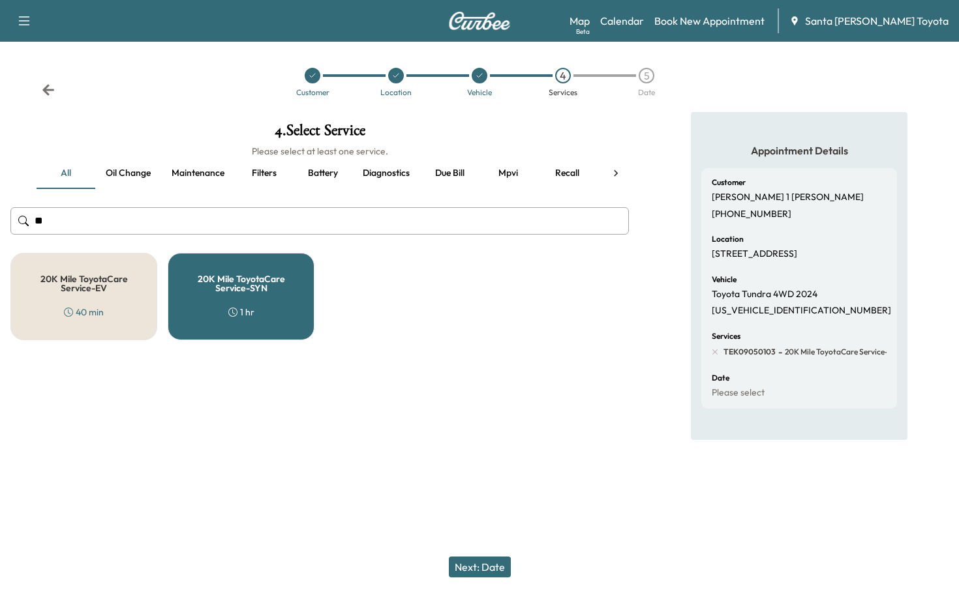
drag, startPoint x: 445, startPoint y: 411, endPoint x: 473, endPoint y: 449, distance: 47.1
click at [446, 411] on div "4 . Select Service Please select at least one service. all Oil change Maintenan…" at bounding box center [319, 276] width 639 height 328
click at [491, 567] on button "Next: Date" at bounding box center [480, 567] width 62 height 21
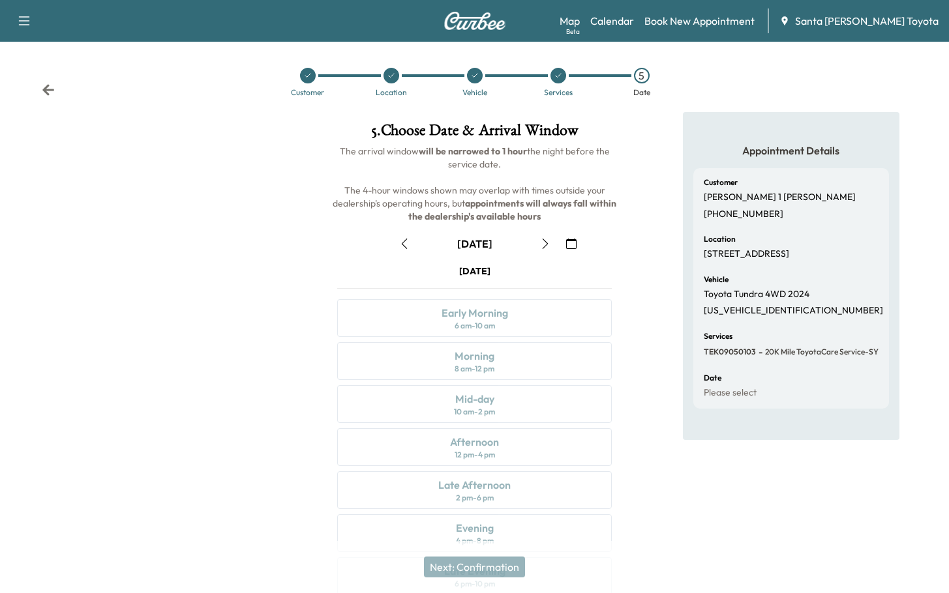
click at [568, 243] on icon "button" at bounding box center [571, 244] width 10 height 10
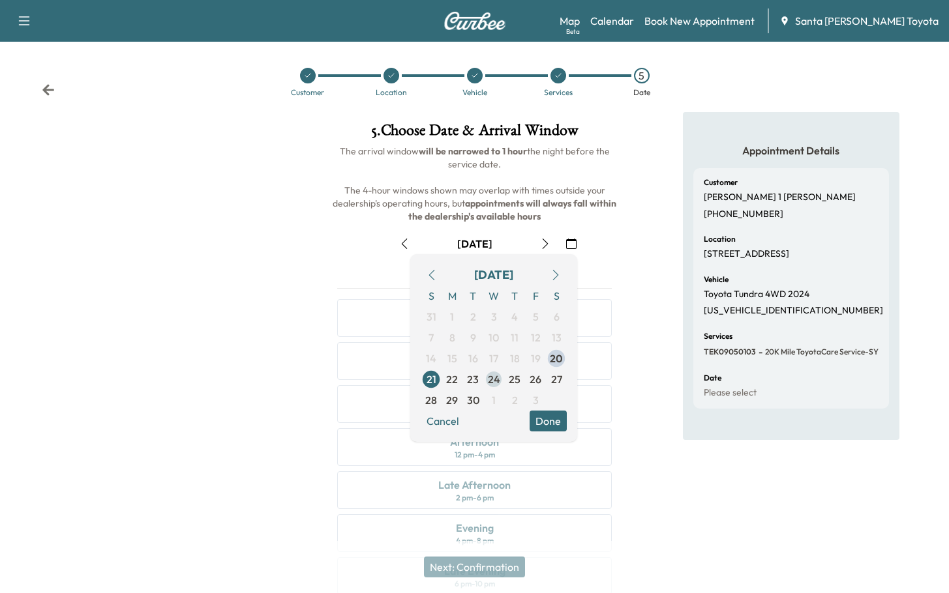
click at [498, 381] on span "24" at bounding box center [494, 380] width 12 height 16
click at [555, 413] on button "Done" at bounding box center [547, 421] width 37 height 21
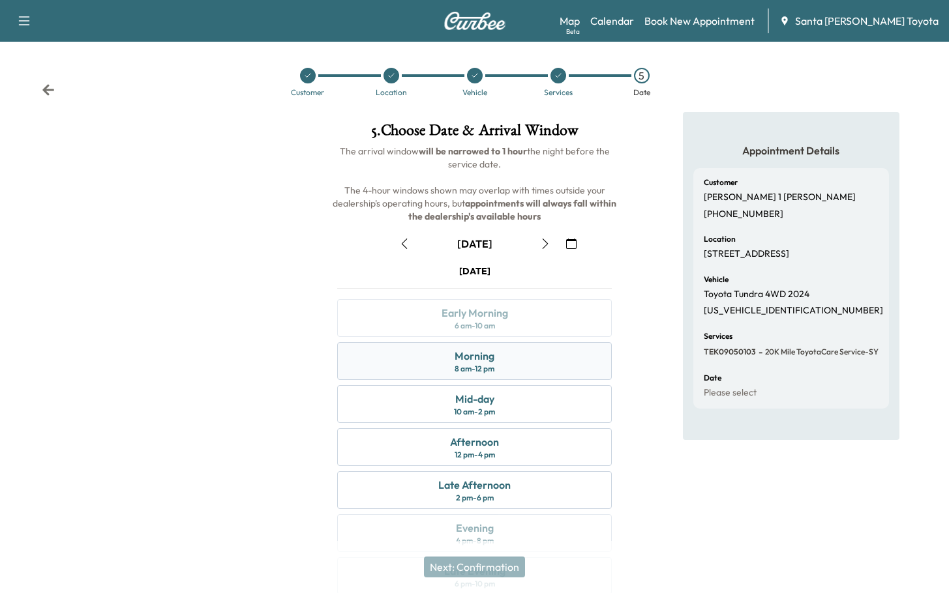
click at [523, 351] on div "Morning 8 am - 12 pm" at bounding box center [474, 361] width 275 height 38
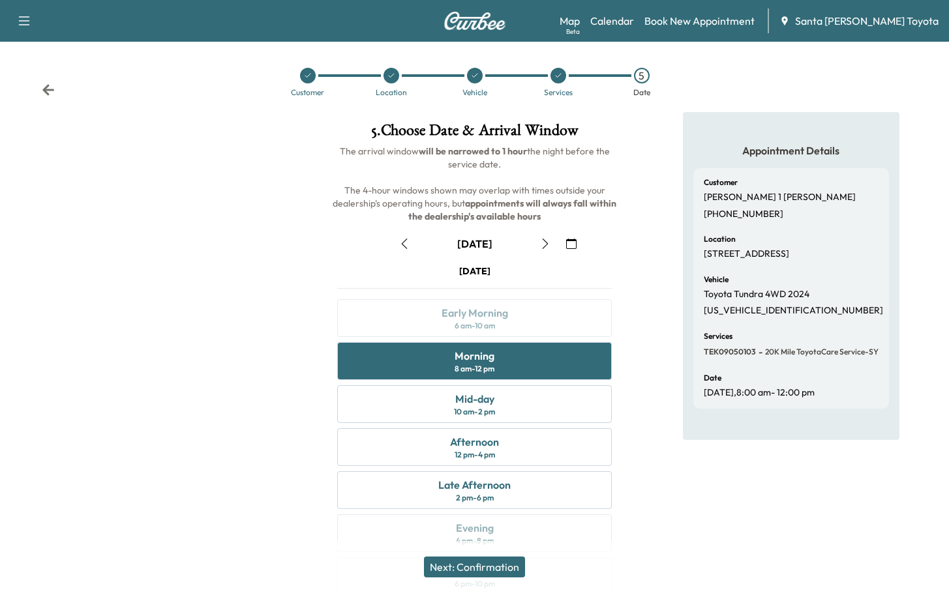
click at [497, 570] on button "Next: Confirmation" at bounding box center [474, 567] width 101 height 21
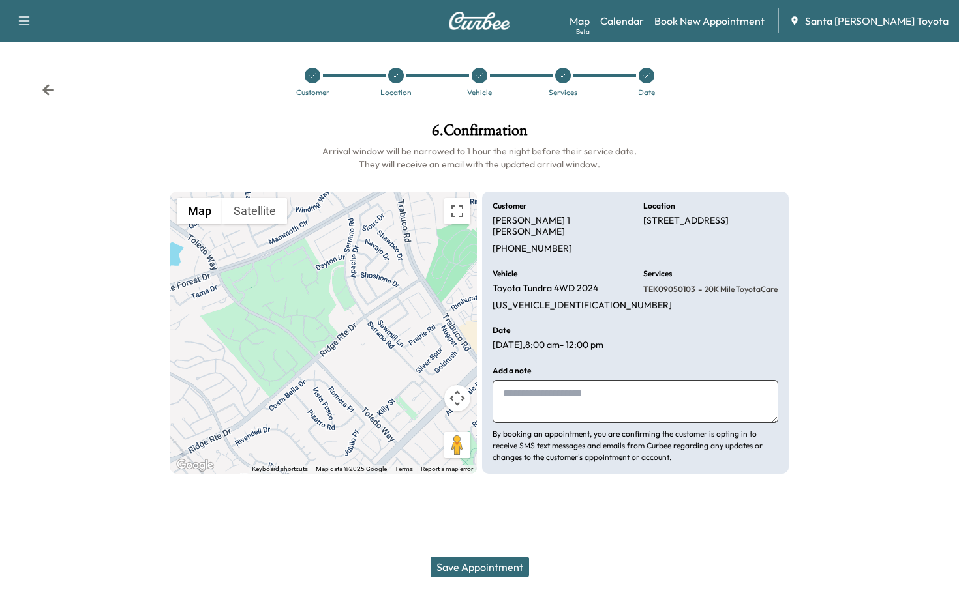
click at [578, 400] on textarea at bounding box center [635, 401] width 286 height 43
click at [505, 569] on button "Save Appointment" at bounding box center [479, 567] width 98 height 21
click at [50, 86] on icon at bounding box center [48, 89] width 13 height 13
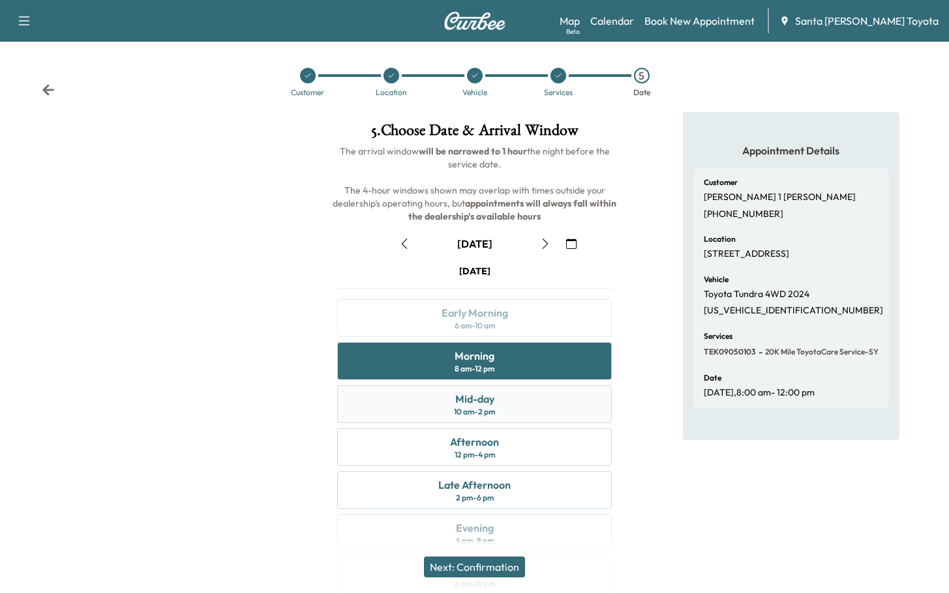
click at [537, 396] on div "Mid-day 10 am - 2 pm" at bounding box center [474, 404] width 275 height 38
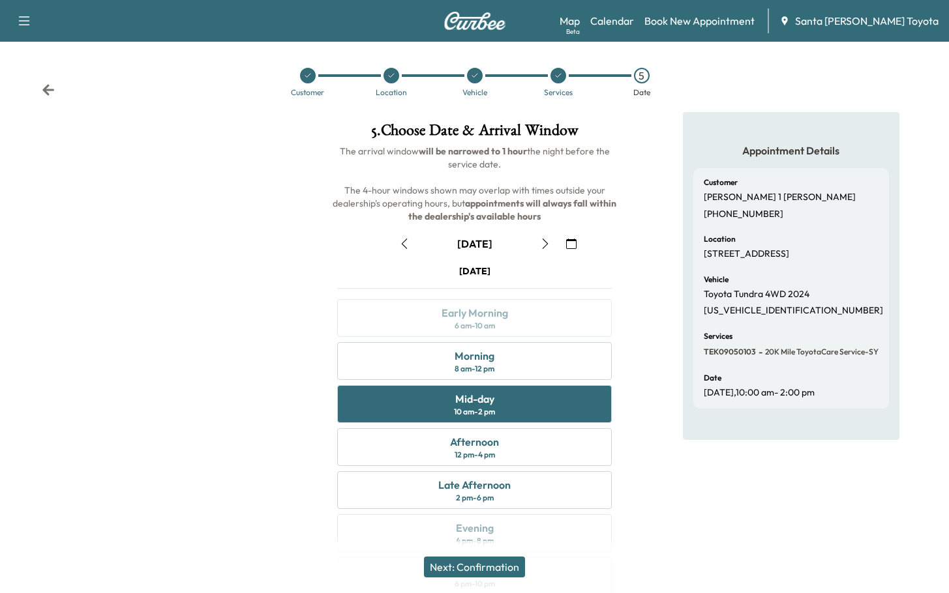
click at [518, 563] on button "Next: Confirmation" at bounding box center [474, 567] width 101 height 21
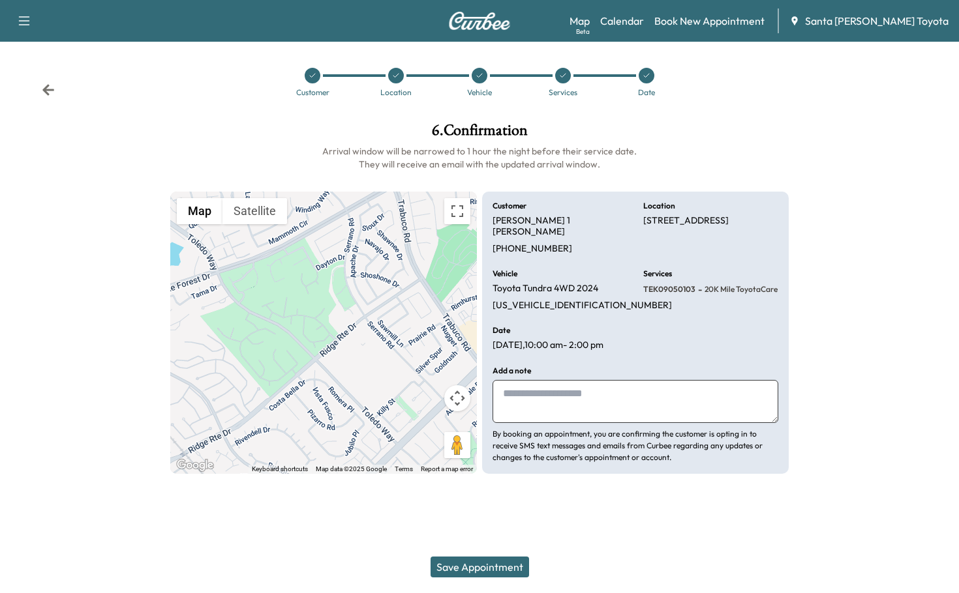
click at [511, 554] on div "Save Appointment" at bounding box center [479, 567] width 959 height 52
click at [508, 560] on button "Save Appointment" at bounding box center [479, 567] width 98 height 21
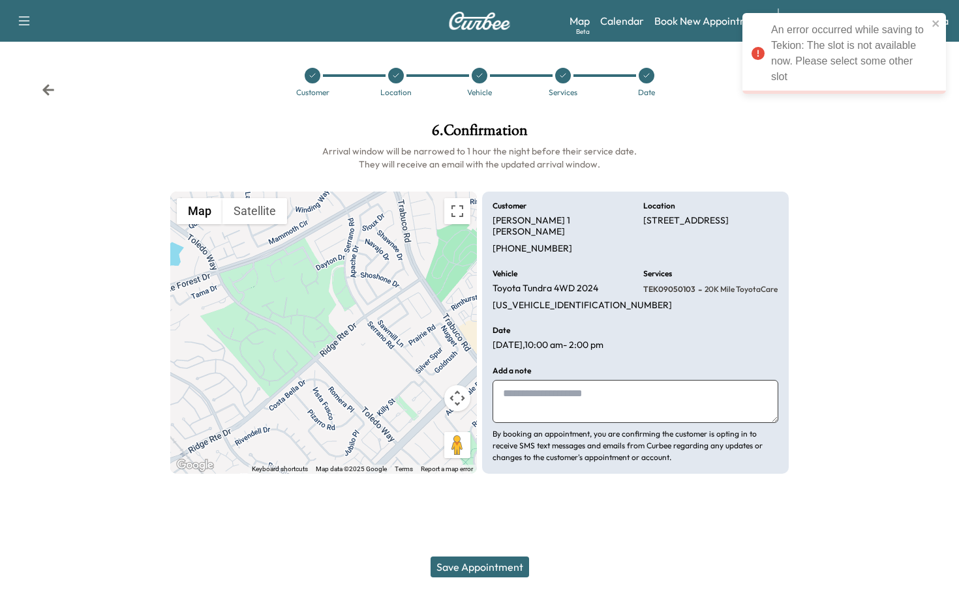
click at [50, 85] on icon at bounding box center [48, 89] width 13 height 13
